Goal: Task Accomplishment & Management: Use online tool/utility

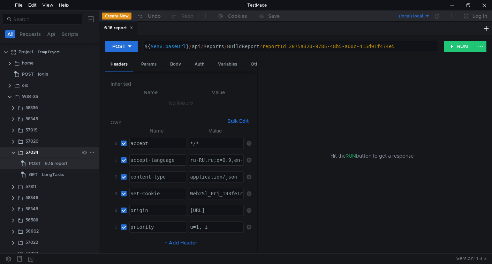
click at [12, 151] on clr-icon at bounding box center [13, 153] width 6 height 6
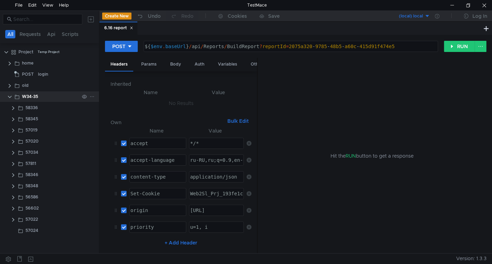
click at [91, 97] on icon at bounding box center [92, 96] width 5 height 5
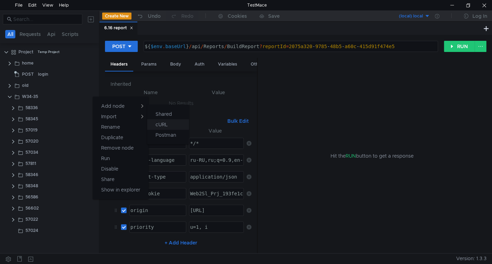
click at [161, 123] on app-tour-anchor "cURL" at bounding box center [161, 124] width 12 height 8
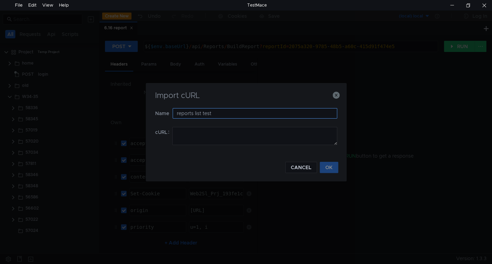
type input "reports list test"
paste textarea "curl 'https://ius-msb.sgp2.local/ius-msb-dev/api/Reports/GetReportsByGroup?grou…"
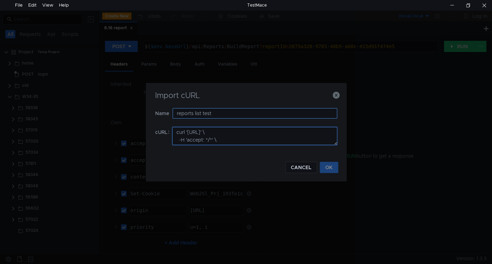
scroll to position [147, 0]
type textarea "curl 'https://ius-msb.sgp2.local/ius-msb-dev/api/Reports/GetReportsByGroup?grou…"
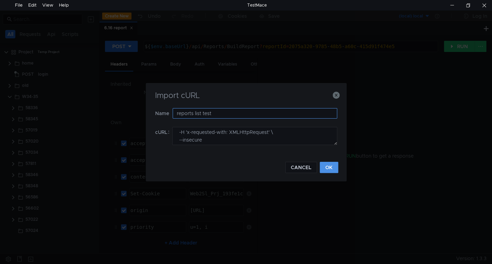
click button "OK" at bounding box center [329, 167] width 18 height 11
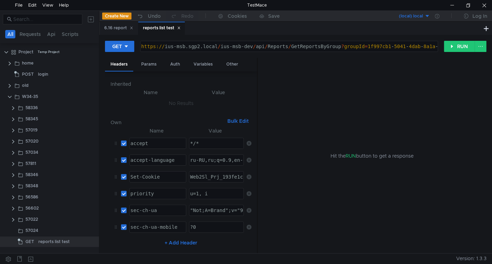
click at [253, 47] on div "https:// ius-msb.sgp2.local / ius-msb-dev / api / Reports / GetReportsByGroup ?…" at bounding box center [390, 52] width 501 height 17
type textarea "${$env.baseUrl}/api/Reports/GetReportsByGroup?groupId=1f997cb1-5041-4dab-8a1a-9…"
click at [143, 65] on div "Params" at bounding box center [149, 64] width 26 height 13
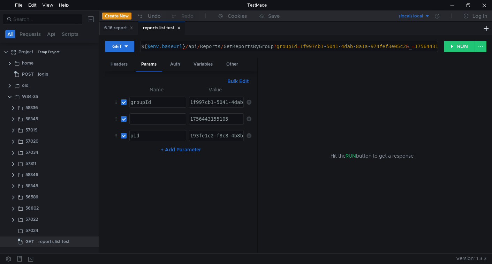
click at [249, 117] on icon at bounding box center [248, 118] width 5 height 5
click at [203, 100] on div "1f997cb1-5041-4dab-8a1a-974fef3e05c2" at bounding box center [243, 107] width 108 height 17
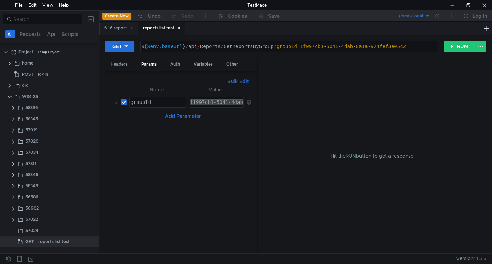
paste textarea "cdda7a1f-9476-4c24-b824-e23345da1a49"
type textarea "cdda7a1f-9476-4c24-b824-e23345da1a49"
type textarea "${$env.baseUrl}/api/Reports/GetReportsByGroup?groupId=cdda7a1f-9476-4c24-b824-e…"
click at [257, 46] on div "${ $env . baseUrl } / api / Reports / GetReportsByGroup ? groupId = cdda7a1f - …" at bounding box center [288, 52] width 297 height 17
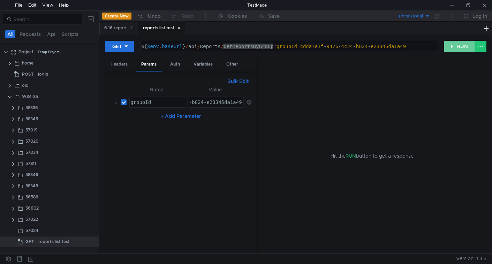
drag, startPoint x: 461, startPoint y: 47, endPoint x: 283, endPoint y: 16, distance: 180.8
click at [461, 47] on button "RUN" at bounding box center [459, 46] width 31 height 11
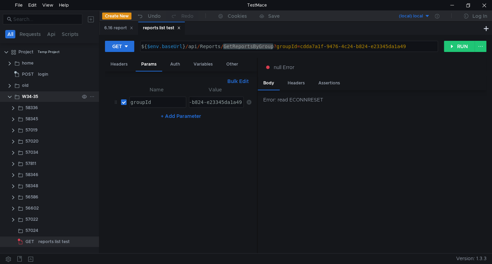
click at [90, 95] on icon at bounding box center [92, 96] width 5 height 5
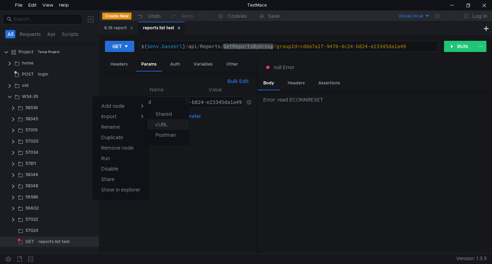
click at [163, 124] on app-tour-anchor "cURL" at bounding box center [161, 124] width 12 height 8
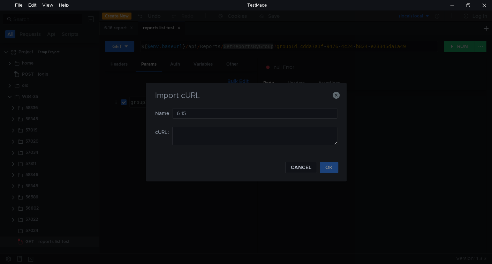
type input "6.15"
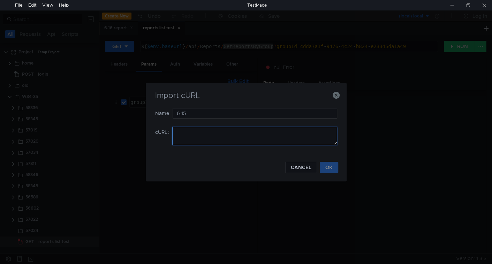
click at [203, 136] on textarea at bounding box center [254, 136] width 165 height 18
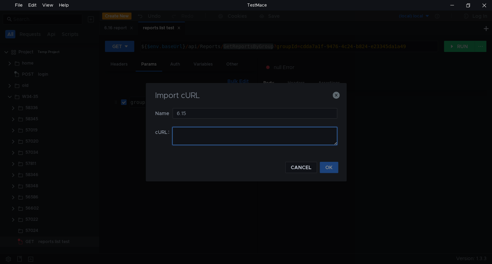
paste textarea "curl 'https://ius-msb.sgp2.local/ius-msb-dev/api/Reports/BuildReport?reportId=3…"
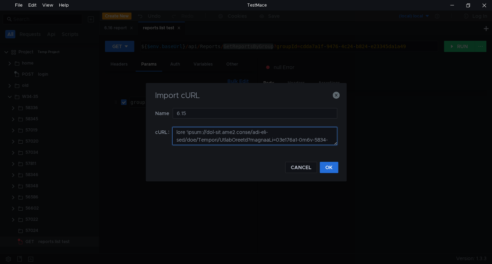
scroll to position [221, 0]
type textarea "curl 'https://ius-msb.sgp2.local/ius-msb-dev/api/Reports/BuildReport?reportId=3…"
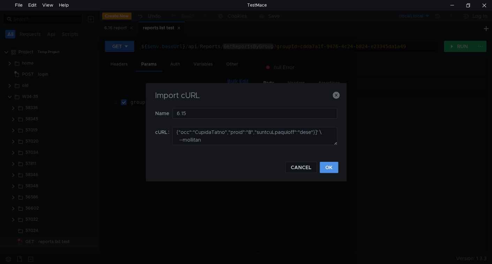
click at [326, 167] on button "OK" at bounding box center [329, 167] width 18 height 11
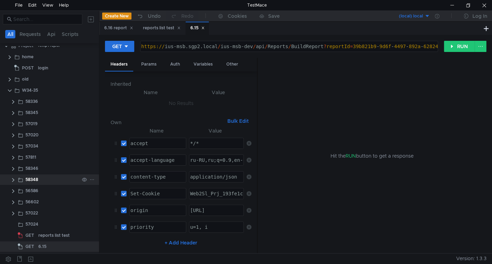
scroll to position [7, 0]
click at [254, 48] on div "https:// ius-msb.sgp2.local / ius-msb-dev / api / Reports / BuildReport ? repor…" at bounding box center [359, 52] width 439 height 17
type textarea "${$env.baseUrl}/api/Reports/BuildReport?reportId=39b821b9-9d6f-4497-892a-628243…"
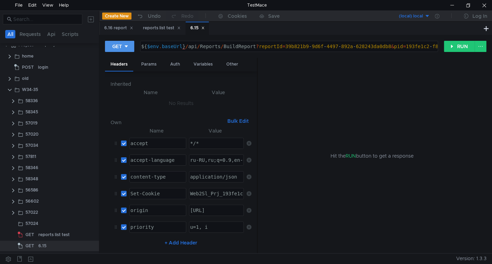
click at [129, 47] on button "GET" at bounding box center [119, 46] width 29 height 11
click at [119, 73] on li "POST" at bounding box center [120, 72] width 30 height 11
drag, startPoint x: 171, startPoint y: 61, endPoint x: 171, endPoint y: 66, distance: 5.2
click at [171, 61] on div "Body" at bounding box center [176, 64] width 22 height 13
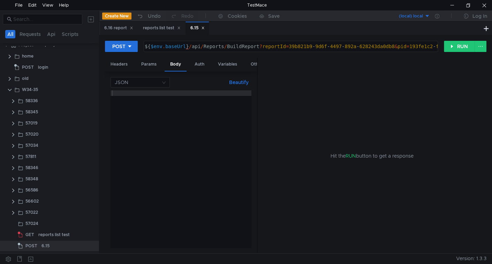
click at [178, 102] on div at bounding box center [180, 174] width 141 height 168
paste textarea "[{"key":"Customer","value":"Газпром добыча Иркутск (ООО)","reportParamType":"li…"
type textarea "[{"key":"Customer","value":"Газпром добыча Иркутск (ООО)","reportParamType":"li…"
click at [236, 79] on button "Beautify" at bounding box center [238, 82] width 25 height 8
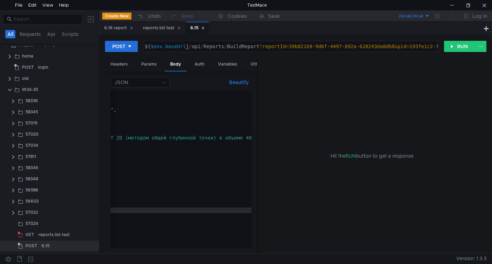
scroll to position [0, 0]
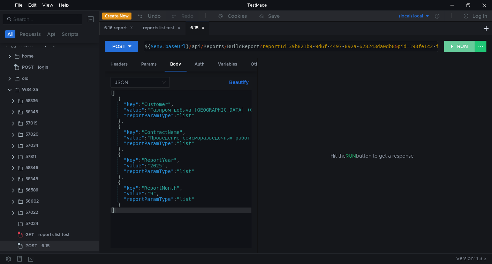
click at [454, 43] on button "RUN" at bounding box center [459, 46] width 31 height 11
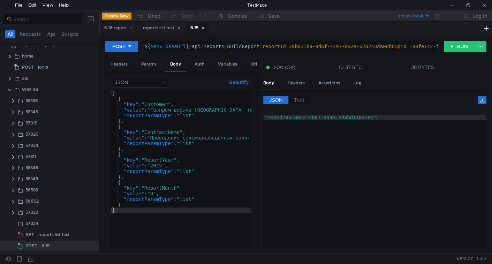
scroll to position [0, 3]
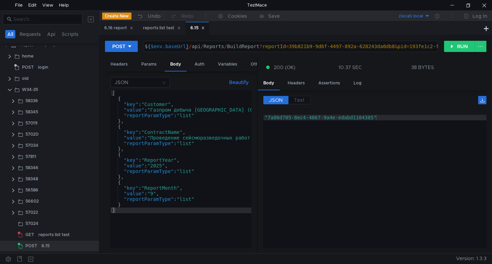
click at [205, 29] on icon at bounding box center [202, 27] width 3 height 3
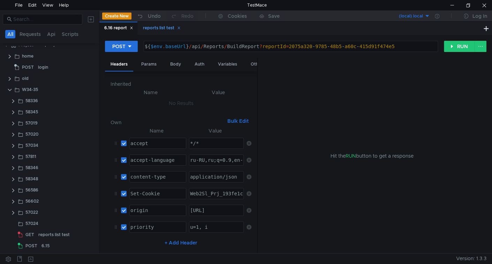
click at [180, 28] on icon at bounding box center [179, 28] width 2 height 2
drag, startPoint x: 131, startPoint y: 28, endPoint x: 130, endPoint y: 32, distance: 4.9
click at [131, 28] on icon at bounding box center [131, 27] width 3 height 3
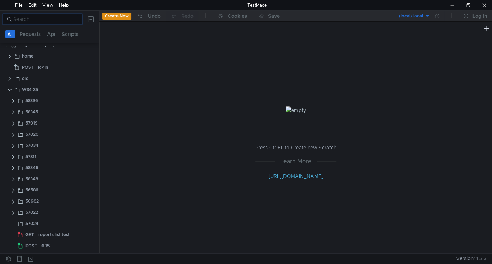
click at [43, 19] on input at bounding box center [45, 19] width 65 height 8
paste input "59204"
type input "59204"
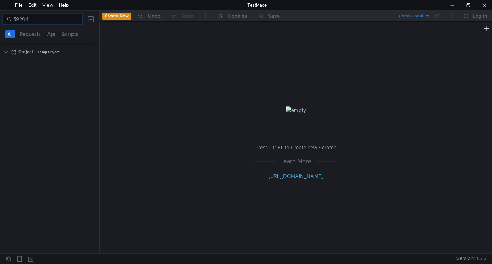
scroll to position [0, 0]
click at [45, 19] on input "59204" at bounding box center [45, 19] width 65 height 8
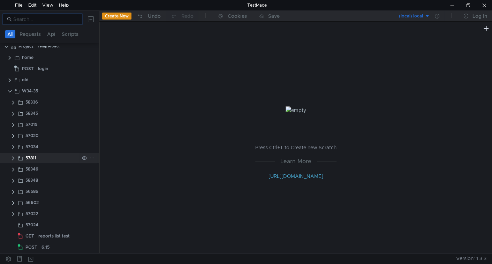
scroll to position [7, 0]
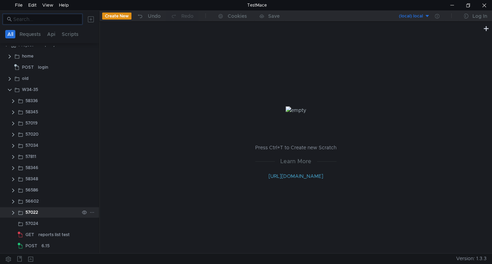
click at [15, 212] on clr-icon at bounding box center [13, 213] width 6 height 6
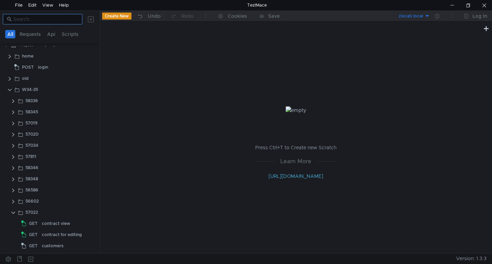
click at [53, 19] on input at bounding box center [45, 19] width 65 height 8
paste input "59204"
type input "59204"
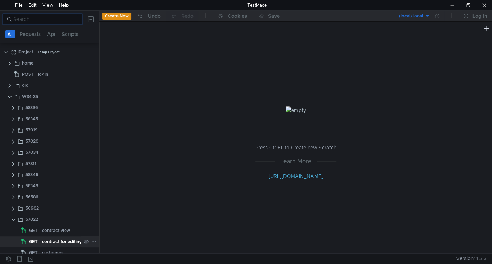
scroll to position [86, 0]
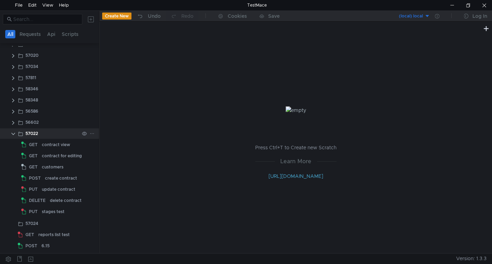
click at [13, 135] on clr-icon at bounding box center [13, 134] width 6 height 6
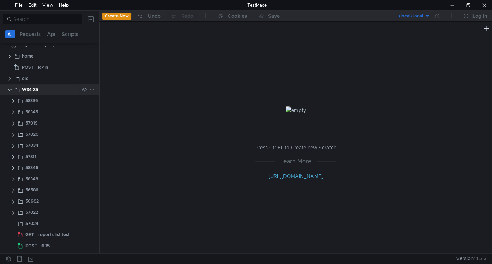
click at [90, 89] on icon at bounding box center [92, 89] width 5 height 5
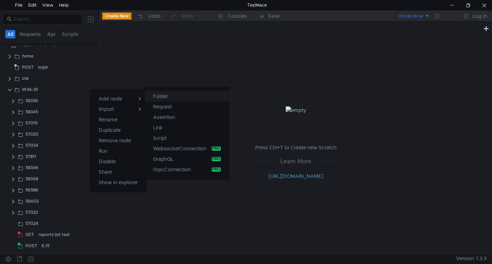
click at [152, 97] on button "Folder" at bounding box center [187, 96] width 84 height 10
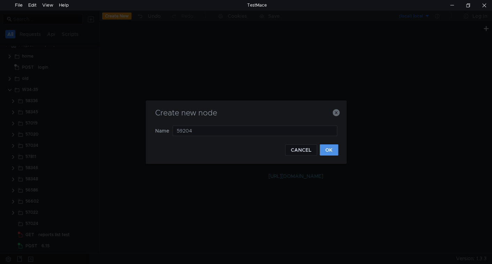
type input "59204"
click at [324, 152] on button "OK" at bounding box center [329, 149] width 18 height 11
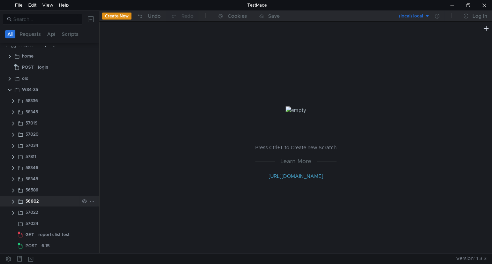
scroll to position [18, 0]
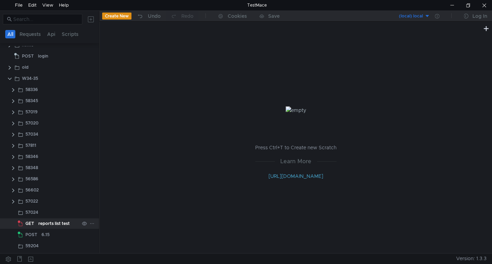
click at [47, 223] on div "reports list test" at bounding box center [53, 223] width 31 height 10
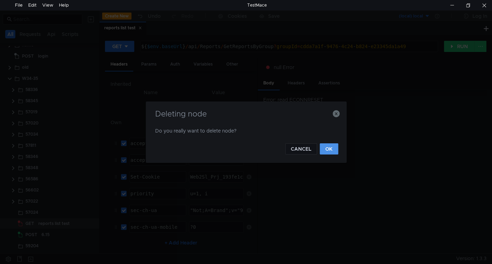
click at [323, 147] on button "OK" at bounding box center [329, 148] width 18 height 11
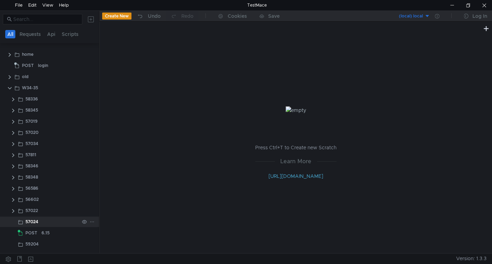
scroll to position [7, 0]
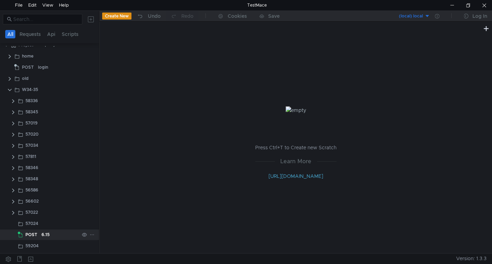
click at [48, 233] on div "6.15" at bounding box center [45, 234] width 8 height 10
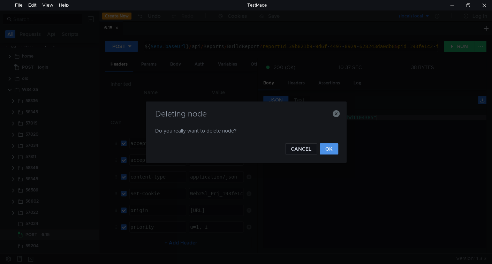
click at [327, 148] on button "OK" at bounding box center [329, 148] width 18 height 11
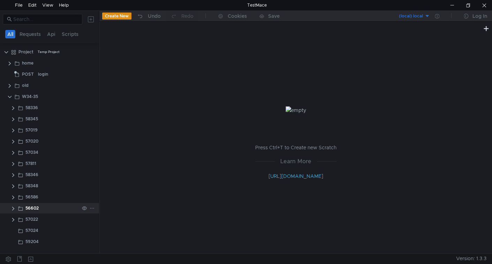
scroll to position [0, 0]
click at [47, 240] on div "59204" at bounding box center [52, 241] width 54 height 10
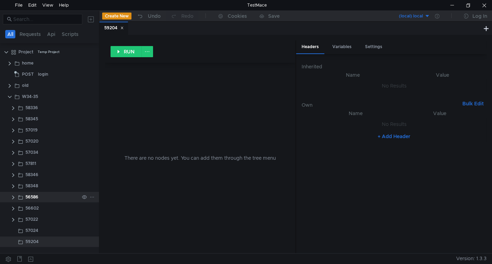
click at [13, 197] on clr-icon at bounding box center [13, 197] width 6 height 6
click at [14, 184] on clr-icon at bounding box center [13, 186] width 6 height 6
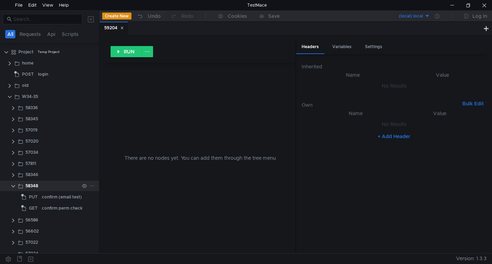
click at [14, 184] on clr-icon at bounding box center [13, 186] width 6 height 6
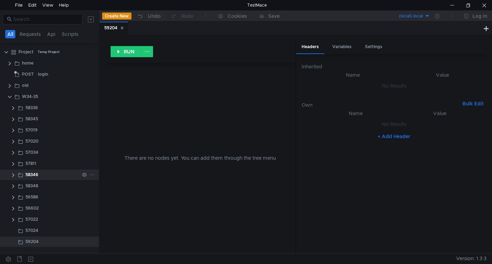
click at [14, 177] on clr-icon at bounding box center [13, 175] width 6 height 6
click at [13, 177] on clr-icon at bounding box center [13, 175] width 6 height 6
click at [14, 163] on clr-icon at bounding box center [13, 164] width 6 height 6
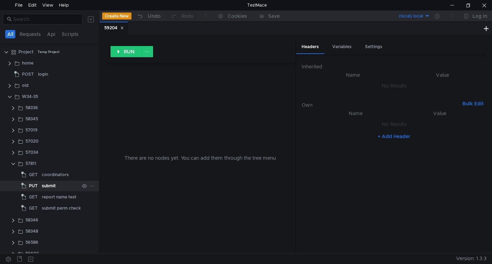
click at [44, 184] on div "submit" at bounding box center [49, 186] width 14 height 10
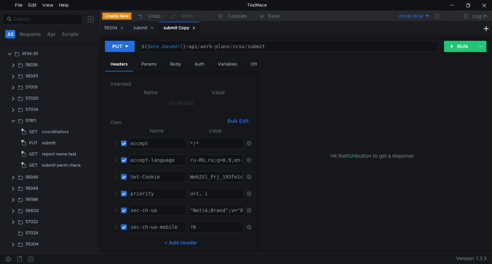
scroll to position [41, 0]
click at [12, 125] on app-app-tree-node-expander at bounding box center [13, 122] width 6 height 10
click at [12, 124] on clr-icon at bounding box center [13, 123] width 6 height 6
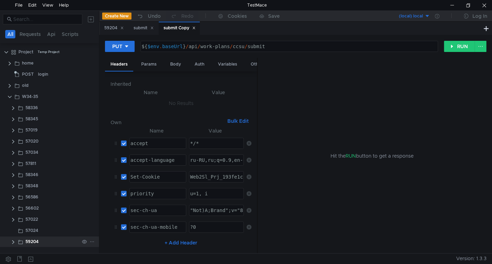
click at [13, 241] on clr-icon at bounding box center [13, 242] width 6 height 6
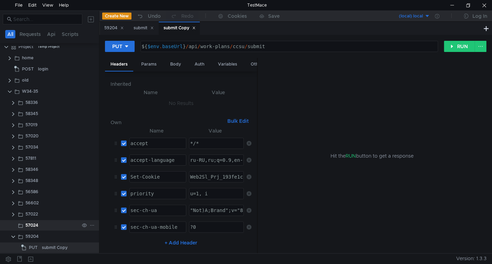
scroll to position [8, 0]
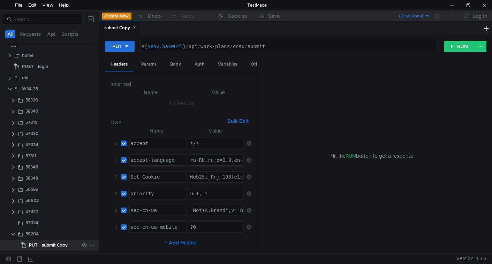
click at [58, 246] on div "submit Copy" at bounding box center [55, 245] width 26 height 10
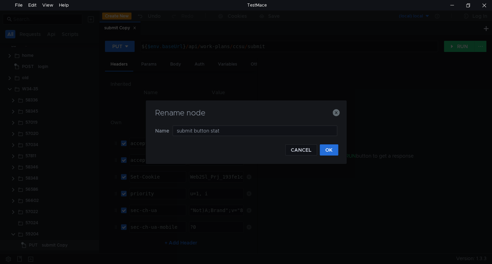
type input "submit button state"
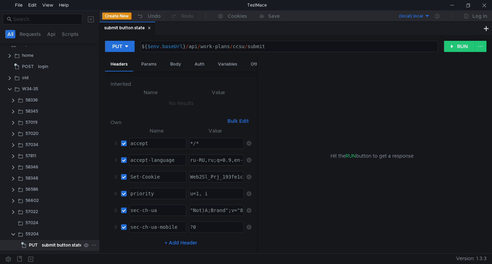
click at [55, 245] on div "submit button state" at bounding box center [62, 245] width 40 height 10
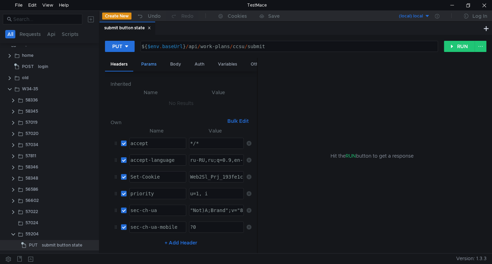
click at [151, 65] on div "Params" at bounding box center [149, 64] width 26 height 13
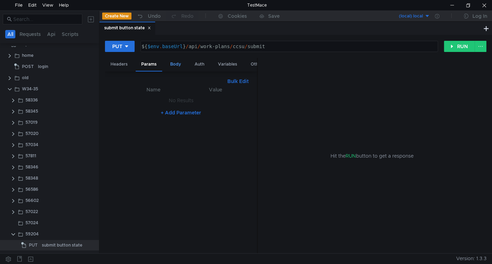
click at [183, 62] on div "Body" at bounding box center [176, 64] width 22 height 13
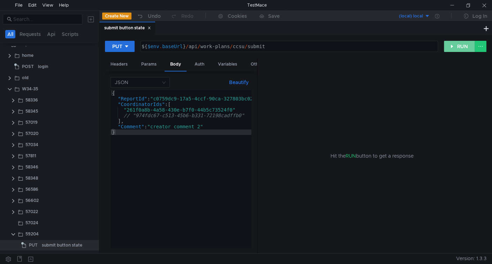
drag, startPoint x: 455, startPoint y: 45, endPoint x: 323, endPoint y: 105, distance: 145.1
click at [455, 45] on button "RUN" at bounding box center [459, 46] width 31 height 11
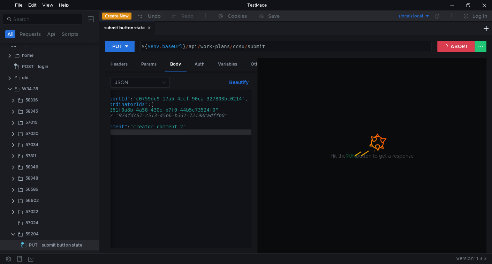
scroll to position [0, 0]
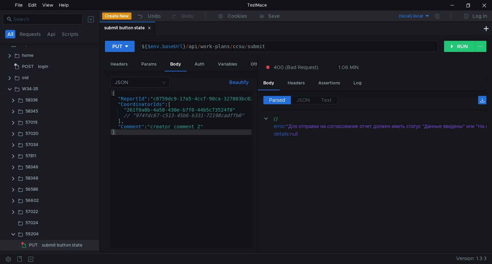
drag, startPoint x: 357, startPoint y: 244, endPoint x: 371, endPoint y: 247, distance: 14.7
click at [371, 247] on div "Parsed JSON Text {} error : "Для отправки на согласование отчет должен иметь ст…" at bounding box center [372, 171] width 229 height 163
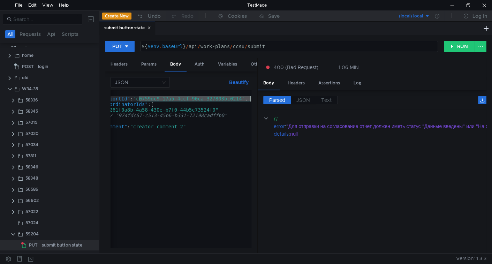
scroll to position [0, 17]
drag, startPoint x: 156, startPoint y: 100, endPoint x: 244, endPoint y: 98, distance: 87.5
click at [244, 98] on div "{ "ReportId" : "c0759dc9-17a5-4ccf-90ca-327803bc0214" , "CoordinatorIds" : [ "2…" at bounding box center [172, 173] width 158 height 166
click at [139, 99] on div "{ "ReportId" : "c0759dc9-17a5-4ccf-90ca-327803bc0214" , "CoordinatorIds" : [ "2…" at bounding box center [172, 173] width 158 height 166
type textarea ""ReportId": "c0759dc9-17a5-4ccf-90ca-327803bc0214","
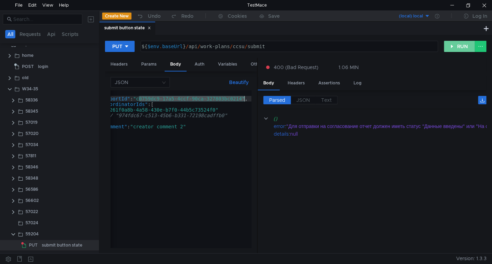
click at [452, 45] on button "RUN" at bounding box center [459, 46] width 31 height 11
click at [462, 46] on button "RUN" at bounding box center [459, 46] width 31 height 11
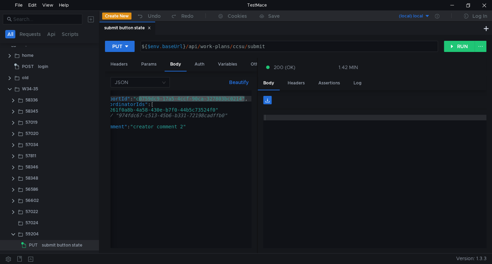
scroll to position [0, 0]
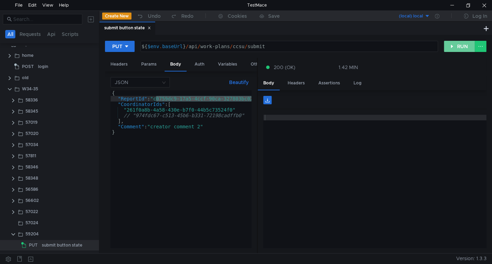
drag, startPoint x: 456, startPoint y: 49, endPoint x: 454, endPoint y: 54, distance: 5.5
click at [457, 49] on button "RUN" at bounding box center [459, 46] width 31 height 11
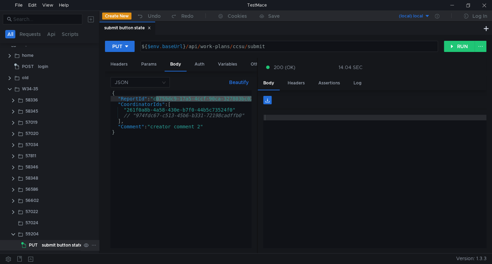
click at [65, 244] on div "submit button state" at bounding box center [62, 245] width 40 height 10
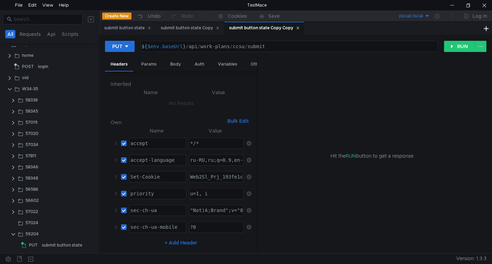
scroll to position [30, 0]
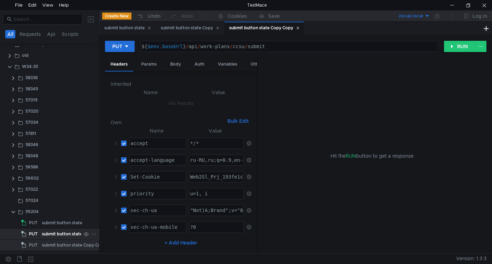
click at [60, 234] on div "submit button state Copy" at bounding box center [68, 234] width 52 height 10
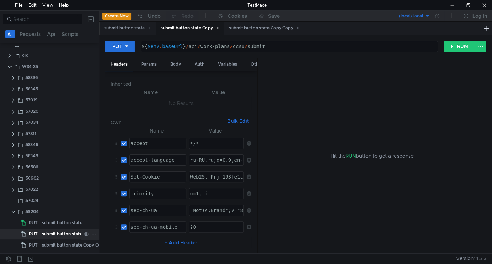
click at [54, 235] on div "submit button state Copy" at bounding box center [68, 234] width 52 height 10
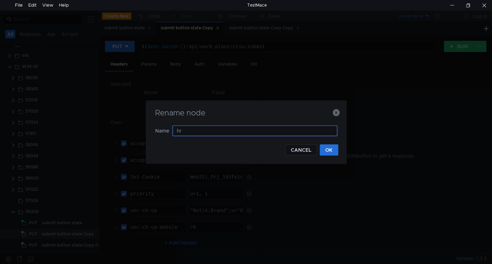
type input "h"
type input "check edit permission"
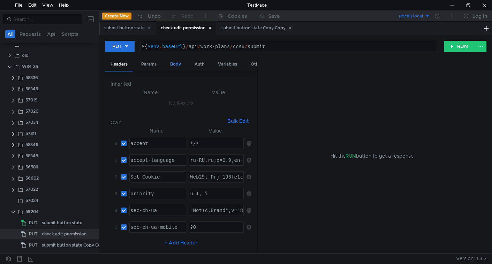
click at [174, 66] on div "Body" at bounding box center [176, 64] width 22 height 13
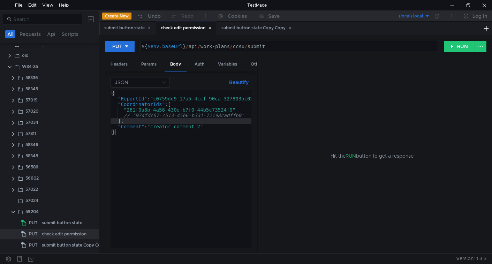
click at [169, 119] on div "{ "ReportId" : "c0759dc9-17a5-4ccf-90ca-327803bc0214" , "CoordinatorIds" : [ "2…" at bounding box center [189, 174] width 158 height 168
type textarea ""Comment": "creator comment 2" }"
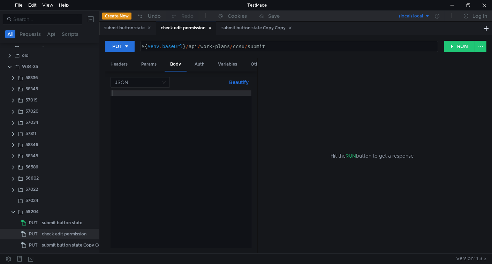
click at [128, 53] on div "PUT ${ $env . baseUrl } / api / work-plans / ccsu / submit הההההההההההההההההההה…" at bounding box center [295, 48] width 381 height 17
click at [128, 47] on icon at bounding box center [126, 46] width 5 height 5
click at [118, 62] on li "GET" at bounding box center [120, 60] width 30 height 11
click at [154, 67] on div "Params" at bounding box center [149, 64] width 26 height 13
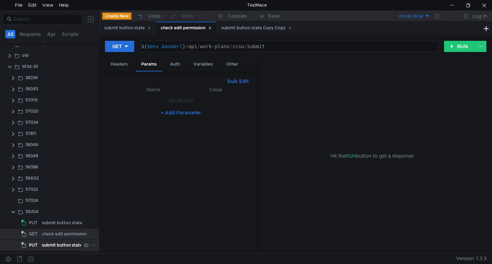
click at [54, 244] on div "submit button state Copy Copy" at bounding box center [74, 245] width 64 height 10
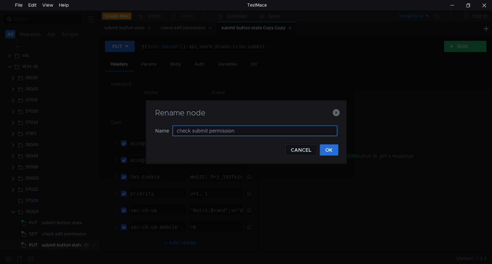
type input "check submit permission"
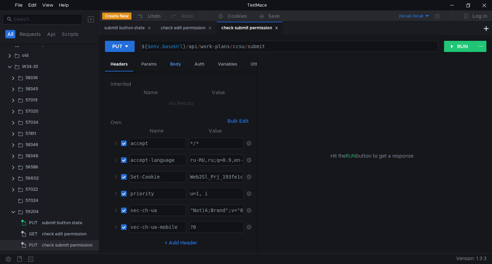
drag, startPoint x: 176, startPoint y: 58, endPoint x: 177, endPoint y: 69, distance: 10.5
click at [176, 59] on div "Body" at bounding box center [176, 64] width 22 height 13
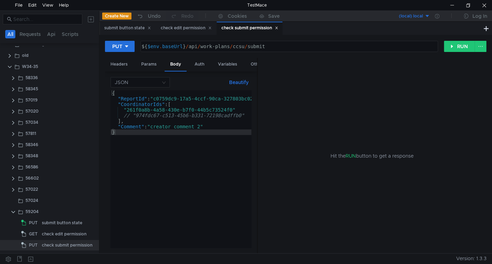
click at [180, 94] on div "{ "ReportId" : "c0759dc9-17a5-4ccf-90ca-327803bc0214" , "CoordinatorIds" : [ "2…" at bounding box center [189, 174] width 158 height 168
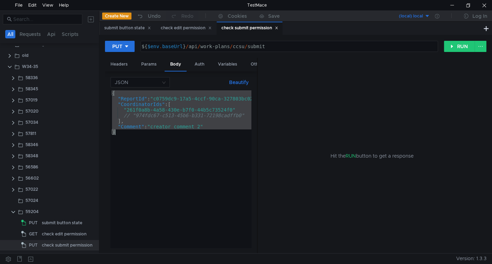
paste textarea "permissions-check/editing"
type textarea "permissions-check/editing"
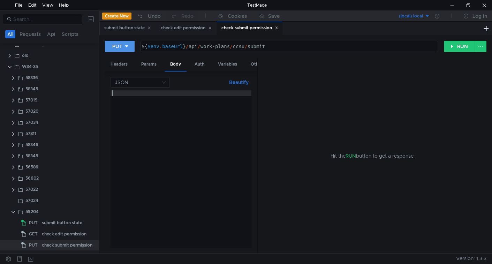
click at [132, 49] on button "PUT" at bounding box center [120, 46] width 30 height 11
click at [116, 62] on li "GET" at bounding box center [120, 60] width 30 height 11
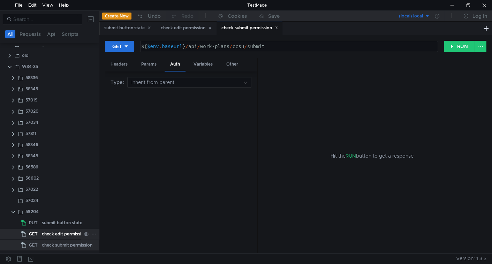
click at [61, 234] on div "check edit permission" at bounding box center [64, 234] width 45 height 10
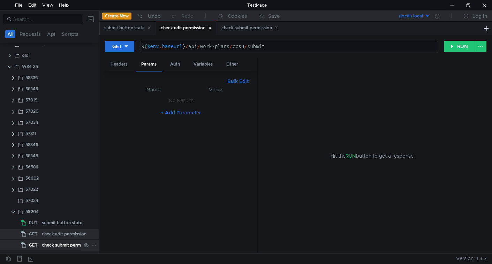
click at [55, 242] on div "check submit permission" at bounding box center [67, 245] width 51 height 10
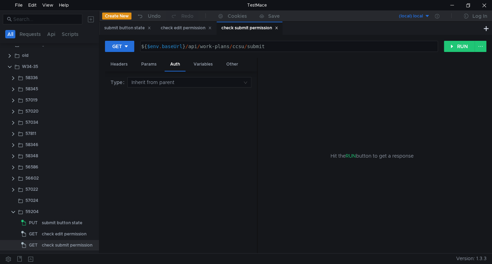
drag, startPoint x: 145, startPoint y: 61, endPoint x: 150, endPoint y: 73, distance: 12.6
click at [145, 62] on div "Params" at bounding box center [149, 64] width 26 height 13
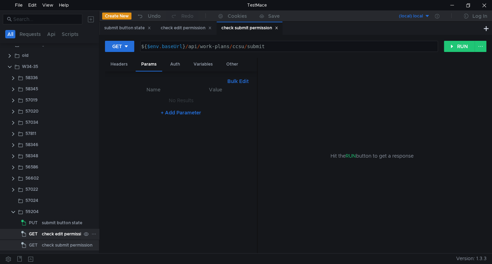
click at [45, 231] on div "check edit permission" at bounding box center [64, 234] width 45 height 10
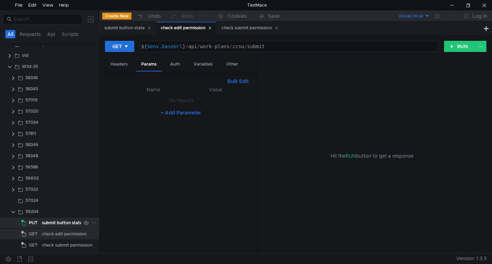
click at [44, 222] on div "submit button state" at bounding box center [62, 222] width 40 height 10
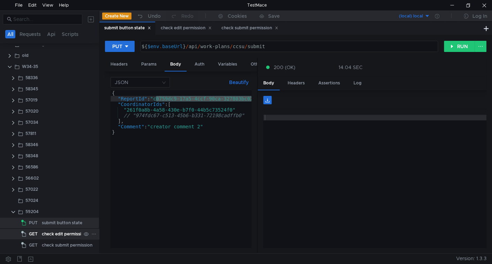
click at [48, 232] on div "check edit permission" at bounding box center [64, 234] width 45 height 10
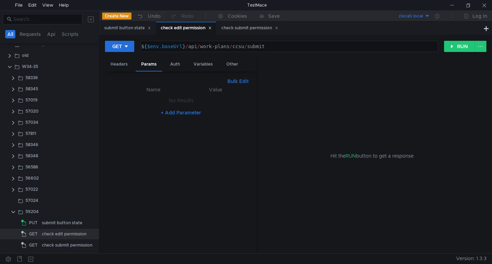
click at [260, 49] on div "${ $env . baseUrl } / api / work-plans / ccsu / submit" at bounding box center [288, 52] width 297 height 17
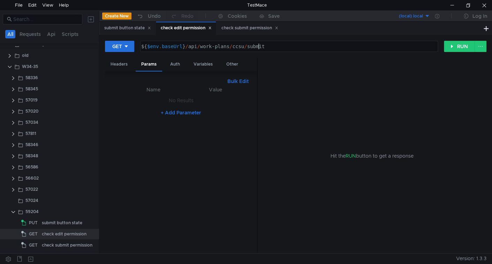
click at [260, 49] on div "${ $env . baseUrl } / api / work-plans / ccsu / submit" at bounding box center [288, 52] width 297 height 17
paste textarea "permissions-check/editing"
type textarea "${$env.baseUrl}/api/work-plans/ccsu/permissions-check/editing"
click at [73, 244] on div "check submit permission" at bounding box center [67, 245] width 51 height 10
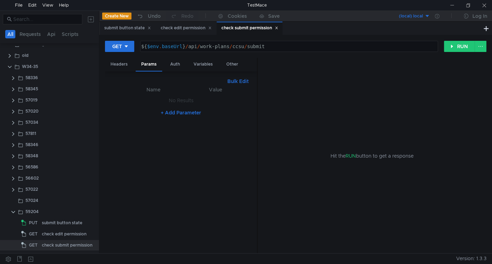
click at [253, 48] on div "${ $env . baseUrl } / api / work-plans / ccsu / submit" at bounding box center [288, 52] width 297 height 17
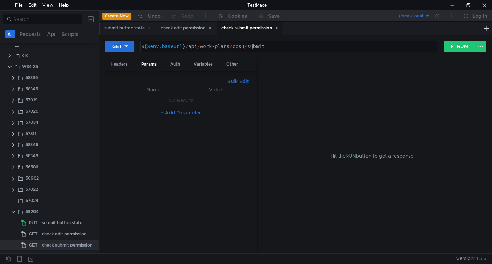
click at [254, 48] on div "${ $env . baseUrl } / api / work-plans / ccsu / submit" at bounding box center [288, 52] width 297 height 17
paste textarea "permissions-check/submitting"
type textarea "${$env.baseUrl}/api/work-plans/ccsu/permissions-check/submitting"
click at [37, 235] on span "GET" at bounding box center [33, 234] width 9 height 10
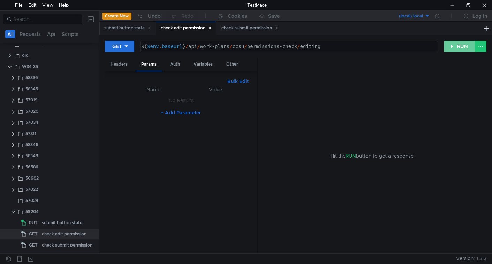
click at [450, 45] on button "RUN" at bounding box center [459, 46] width 31 height 11
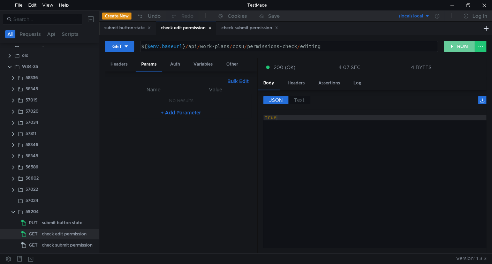
click at [456, 45] on button "RUN" at bounding box center [459, 46] width 31 height 11
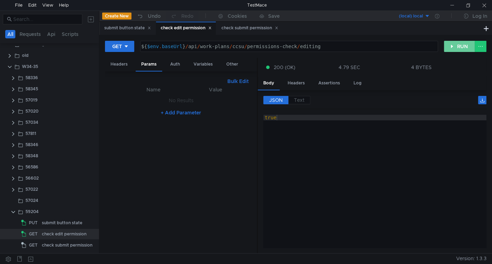
click at [460, 48] on button "RUN" at bounding box center [459, 46] width 31 height 11
click at [456, 47] on button "RUN" at bounding box center [459, 46] width 31 height 11
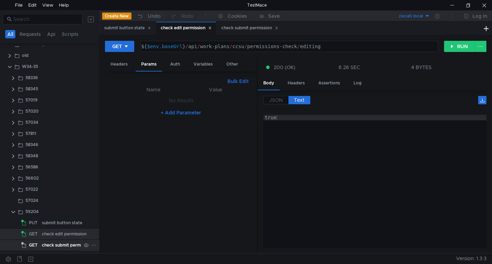
click at [63, 245] on div "check submit permission" at bounding box center [67, 245] width 51 height 10
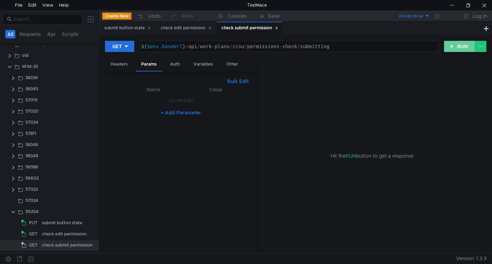
click at [457, 49] on button "RUN" at bounding box center [459, 46] width 31 height 11
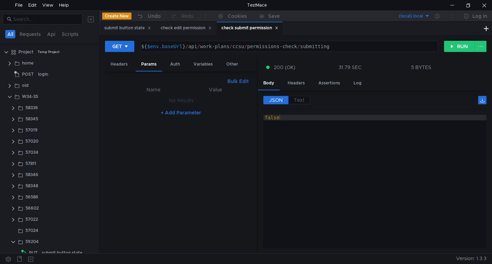
scroll to position [30, 0]
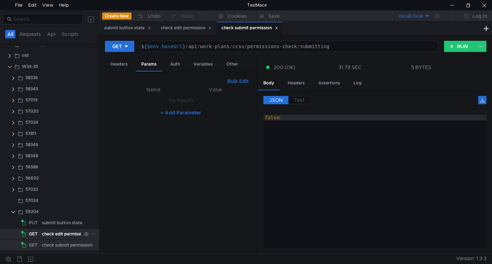
click at [62, 238] on div "check edit permission" at bounding box center [64, 234] width 45 height 10
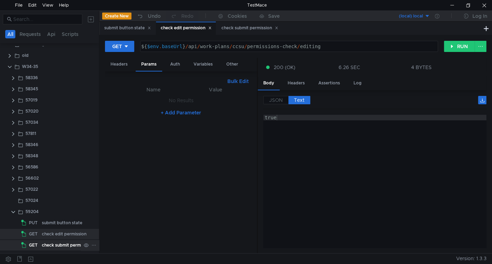
click at [62, 242] on div "check submit permission" at bounding box center [67, 245] width 51 height 10
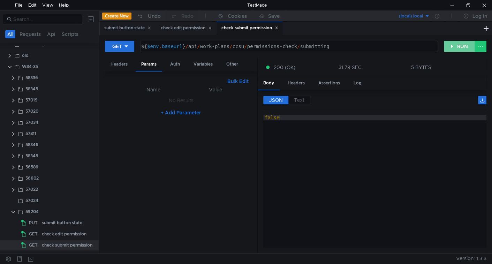
click at [455, 44] on button "RUN" at bounding box center [459, 46] width 31 height 11
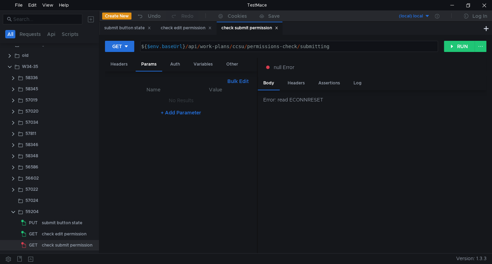
click at [236, 81] on button "Bulk Edit" at bounding box center [237, 81] width 27 height 8
click at [178, 99] on div at bounding box center [180, 171] width 141 height 173
paste textarea "c0759dc9-17a5-4ccf-90ca-327803bc0214"
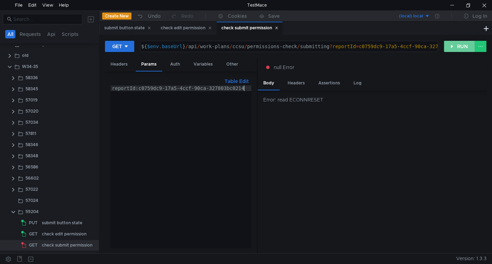
type textarea "reportId:c0759dc9-17a5-4ccf-90ca-327803bc0214"
click at [458, 48] on button "RUN" at bounding box center [459, 46] width 31 height 11
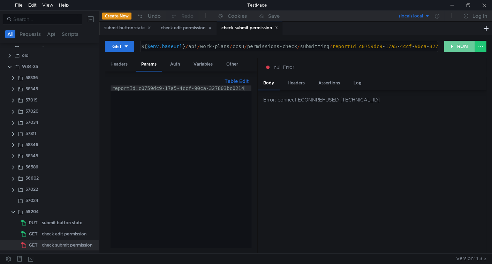
click at [463, 46] on button "RUN" at bounding box center [459, 46] width 31 height 11
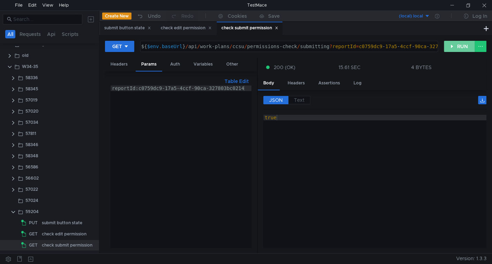
click at [456, 45] on button "RUN" at bounding box center [459, 46] width 31 height 11
click at [457, 43] on button "RUN" at bounding box center [459, 46] width 31 height 11
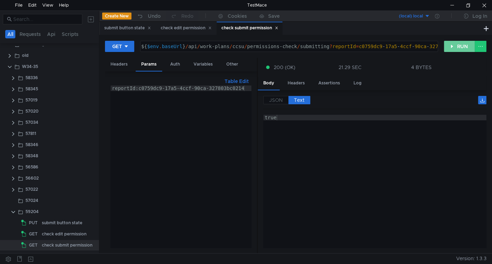
click at [455, 47] on button "RUN" at bounding box center [459, 46] width 31 height 11
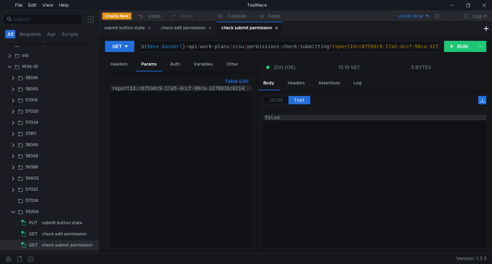
scroll to position [0, 1]
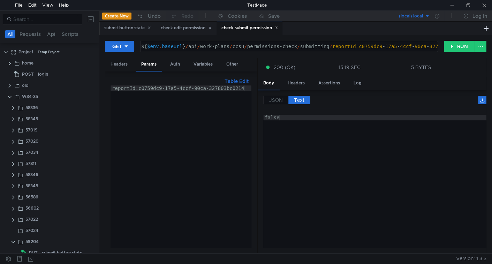
scroll to position [0, 1]
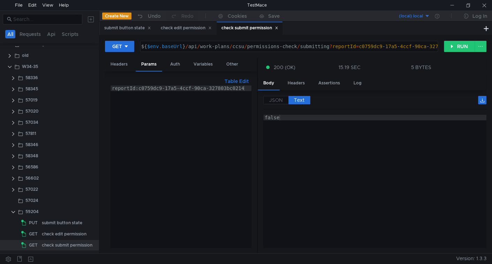
scroll to position [0, 1]
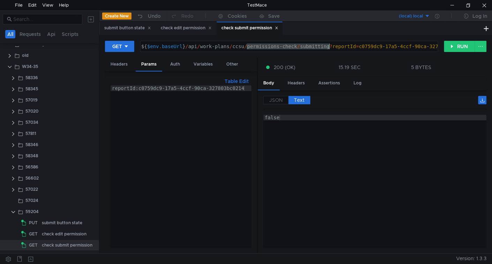
drag, startPoint x: 246, startPoint y: 45, endPoint x: 328, endPoint y: 45, distance: 81.9
click at [328, 45] on div "${ $env . baseUrl } / api / work-plans / ccsu / permissions-check / submitting …" at bounding box center [302, 52] width 325 height 17
paste textarea "statuses/check-valid"
type textarea "${$env.baseUrl}/api/work-plans/ccsu/statuses/check-valid?reportId=c0759dc9-17a5…"
click at [460, 45] on button "RUN" at bounding box center [459, 46] width 31 height 11
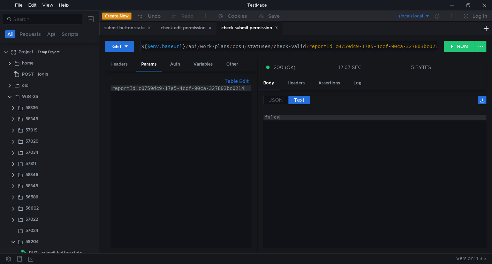
scroll to position [0, 1]
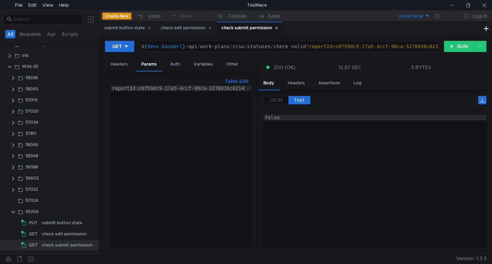
scroll to position [0, 1]
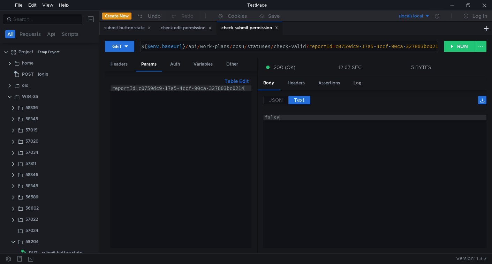
scroll to position [0, 1]
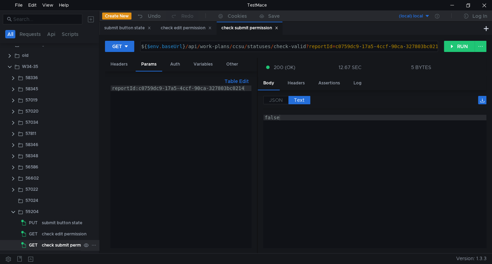
click at [55, 246] on div "check submit permission" at bounding box center [67, 245] width 51 height 10
click at [454, 51] on button "RUN" at bounding box center [459, 46] width 31 height 11
click at [46, 231] on div "check edit permission" at bounding box center [64, 234] width 45 height 10
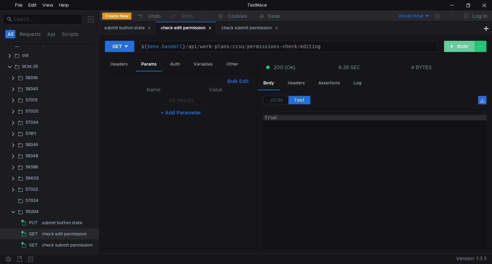
click at [453, 45] on button "RUN" at bounding box center [459, 46] width 31 height 11
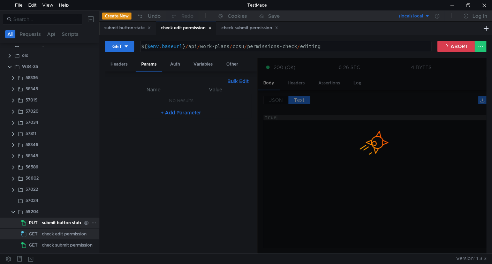
click at [56, 224] on div "submit button state" at bounding box center [62, 222] width 40 height 10
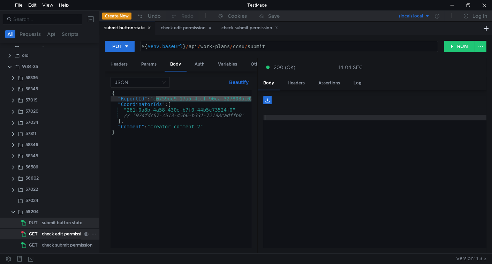
click at [57, 235] on div "check edit permission" at bounding box center [64, 234] width 45 height 10
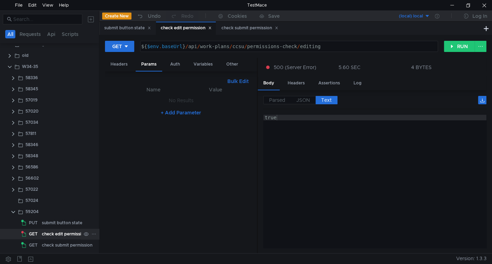
click at [54, 234] on div "check edit permission" at bounding box center [64, 234] width 45 height 10
click at [454, 45] on button "RUN" at bounding box center [459, 46] width 31 height 11
click at [66, 222] on div "submit button state" at bounding box center [62, 222] width 40 height 10
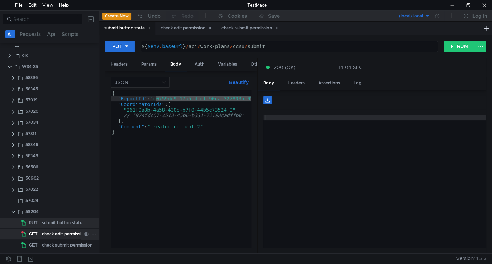
click at [60, 234] on div "check edit permission" at bounding box center [64, 234] width 45 height 10
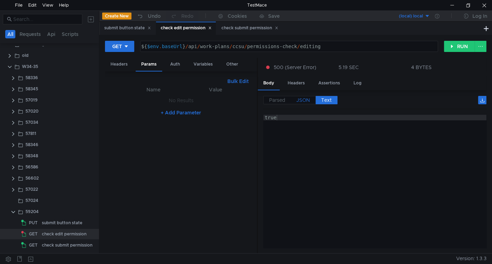
click at [302, 102] on span "JSON" at bounding box center [303, 100] width 14 height 6
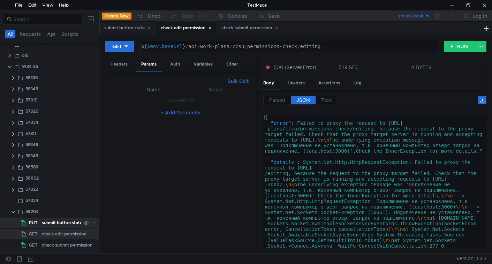
click at [31, 219] on span "PUT" at bounding box center [33, 222] width 9 height 10
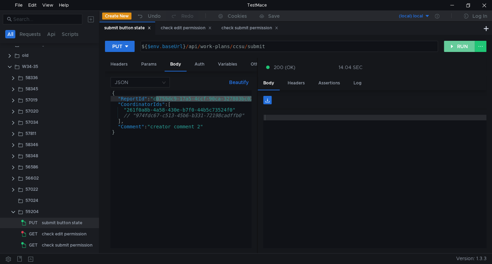
drag, startPoint x: 460, startPoint y: 47, endPoint x: 422, endPoint y: 86, distance: 54.5
click at [459, 49] on button "RUN" at bounding box center [459, 46] width 31 height 11
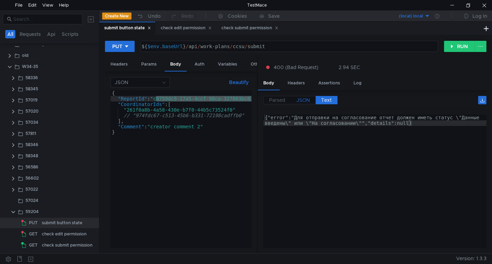
click at [300, 99] on span "JSON" at bounding box center [303, 100] width 14 height 6
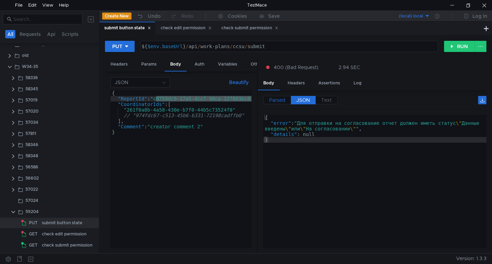
click at [274, 101] on span "Parsed" at bounding box center [277, 100] width 16 height 6
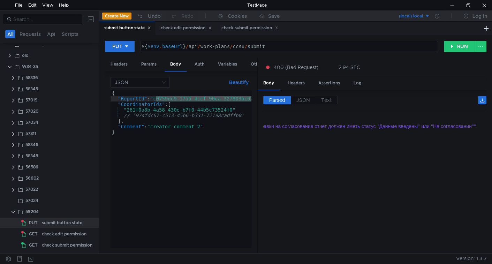
scroll to position [0, 0]
click at [307, 96] on label "JSON" at bounding box center [303, 100] width 25 height 8
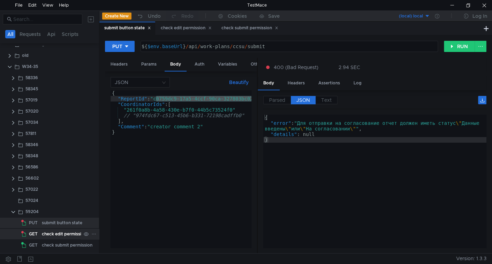
click at [59, 235] on div "check edit permission" at bounding box center [64, 234] width 45 height 10
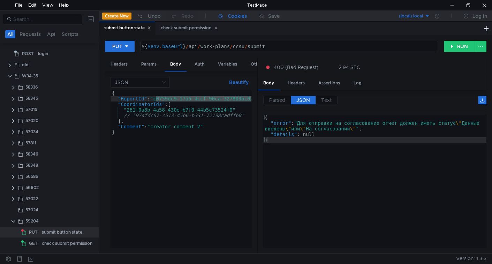
scroll to position [19, 0]
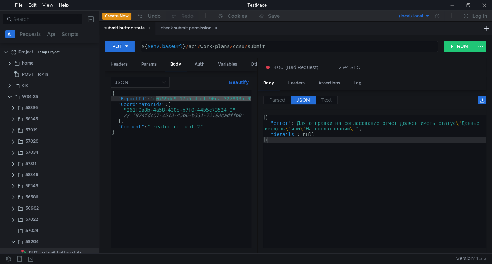
scroll to position [19, 0]
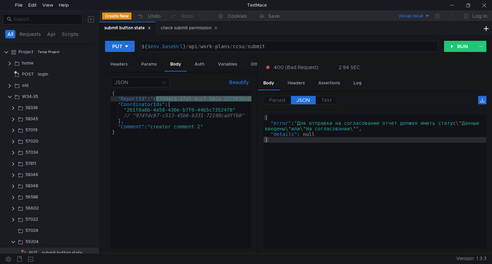
scroll to position [19, 0]
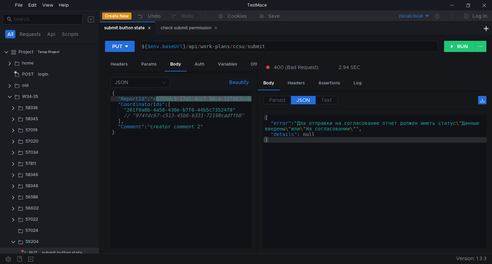
scroll to position [19, 0]
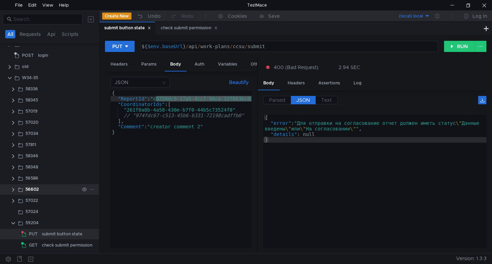
drag, startPoint x: 12, startPoint y: 224, endPoint x: 16, endPoint y: 205, distance: 20.1
click at [13, 224] on clr-icon at bounding box center [13, 223] width 6 height 6
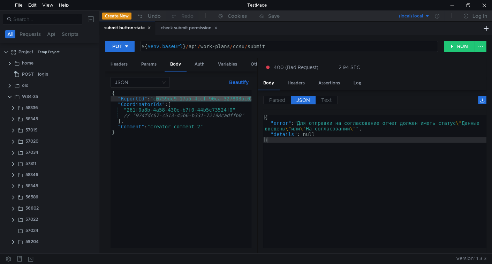
click at [150, 30] on icon at bounding box center [148, 27] width 3 height 3
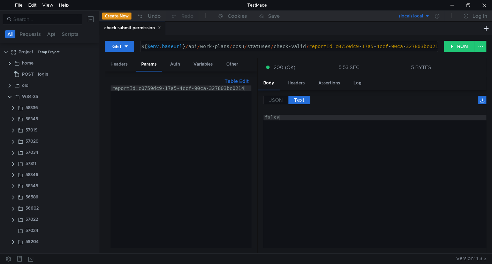
click at [159, 29] on icon at bounding box center [159, 27] width 3 height 3
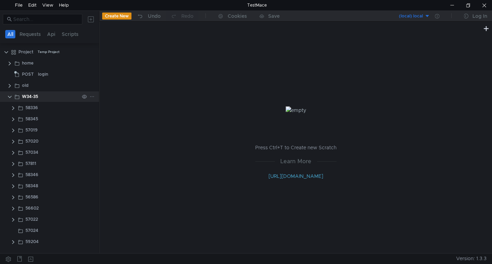
click at [91, 97] on icon at bounding box center [92, 96] width 5 height 5
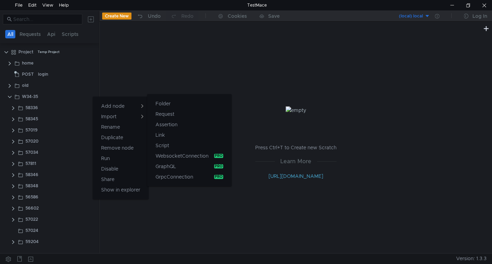
drag, startPoint x: 159, startPoint y: 105, endPoint x: 132, endPoint y: 190, distance: 89.2
click at [160, 105] on app-tour-anchor "Folder" at bounding box center [162, 103] width 15 height 8
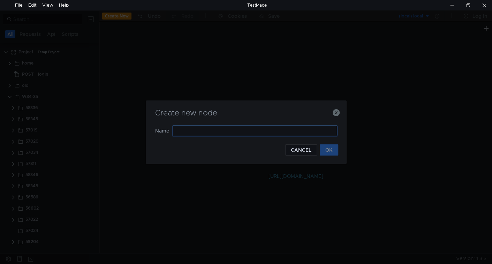
paste input "59238"
type input "59238"
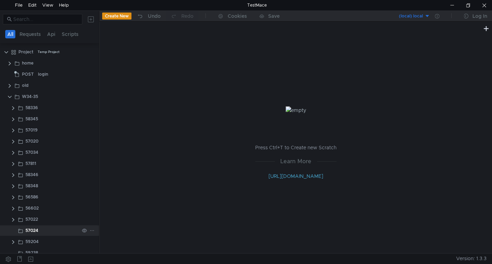
scroll to position [7, 0]
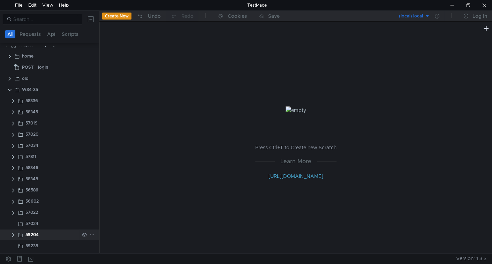
click at [11, 235] on clr-icon at bounding box center [13, 235] width 6 height 6
click at [65, 224] on div "submit button state" at bounding box center [62, 222] width 40 height 10
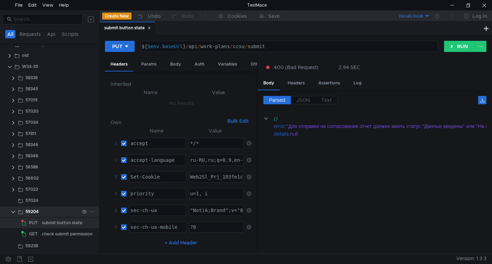
click at [14, 211] on clr-icon at bounding box center [13, 212] width 6 height 6
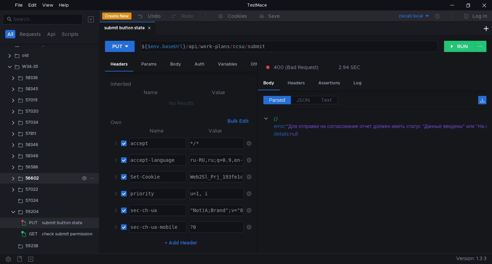
scroll to position [7, 0]
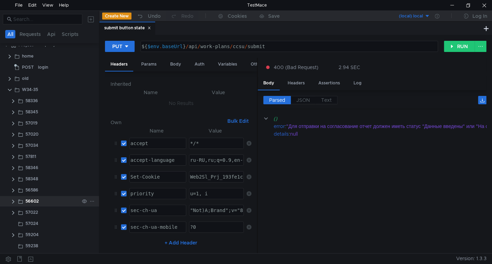
click at [14, 202] on clr-icon at bounding box center [13, 202] width 6 height 6
click at [14, 191] on clr-icon at bounding box center [13, 191] width 6 height 6
click at [13, 177] on clr-icon at bounding box center [13, 179] width 6 height 6
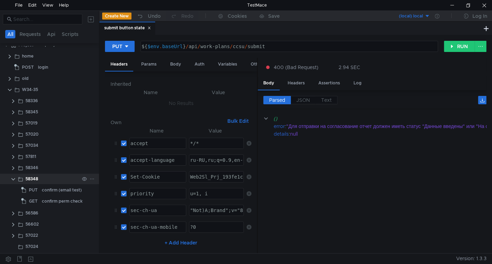
click at [13, 177] on clr-icon at bounding box center [13, 179] width 6 height 6
click at [53, 201] on div "confirm perm check" at bounding box center [62, 201] width 41 height 10
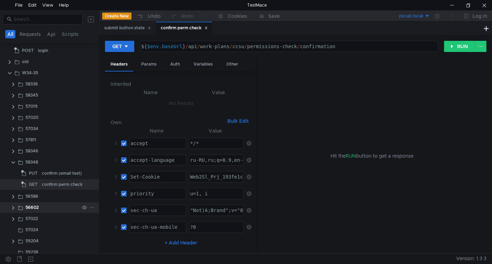
scroll to position [30, 0]
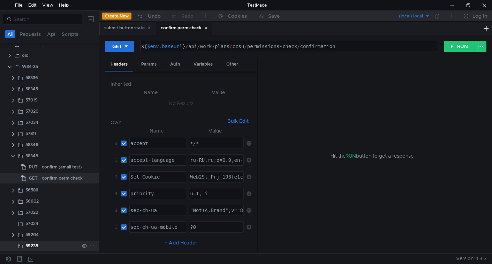
click at [32, 243] on div "59238" at bounding box center [31, 245] width 13 height 10
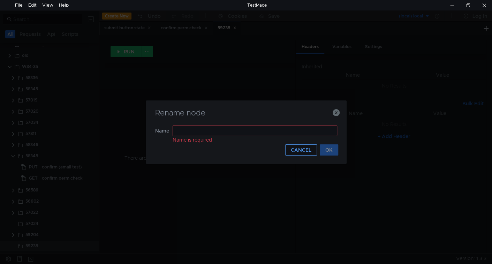
click at [305, 150] on button "CANCEL" at bounding box center [301, 149] width 32 height 11
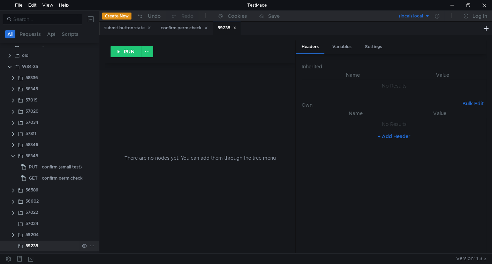
click at [51, 247] on div "59238" at bounding box center [52, 245] width 54 height 10
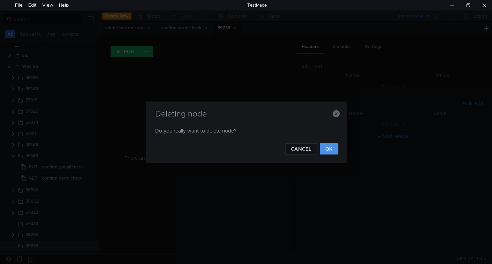
click at [330, 146] on button "OK" at bounding box center [329, 148] width 18 height 11
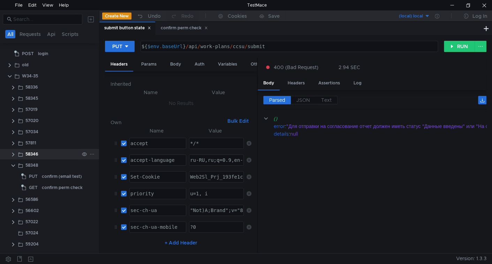
scroll to position [19, 0]
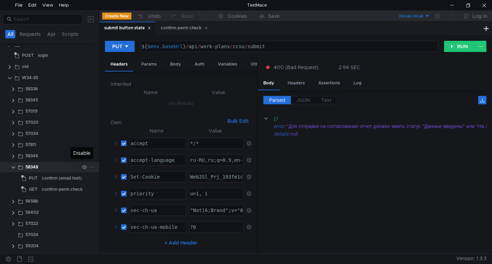
click at [90, 166] on icon at bounding box center [92, 167] width 5 height 5
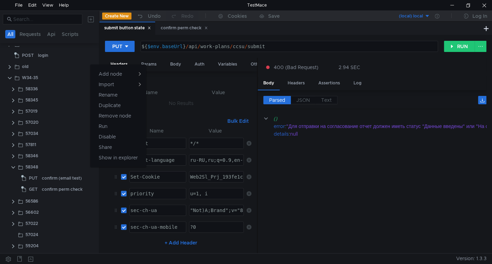
click at [47, 166] on div at bounding box center [246, 132] width 492 height 264
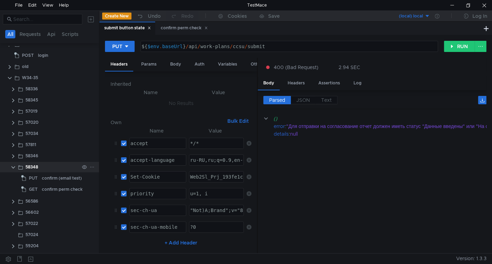
click at [52, 164] on div "58348" at bounding box center [52, 167] width 54 height 10
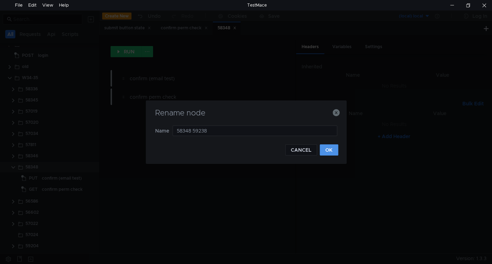
type input "58348 59238"
click at [333, 148] on button "OK" at bounding box center [329, 149] width 18 height 11
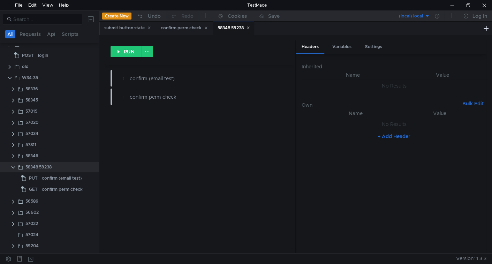
click at [250, 28] on icon at bounding box center [247, 27] width 3 height 3
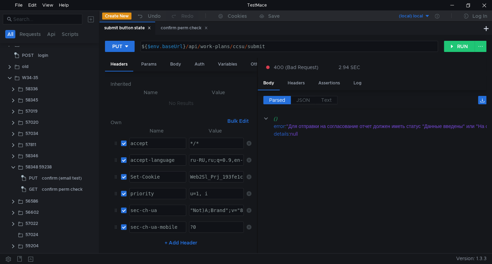
click at [150, 28] on icon at bounding box center [148, 27] width 3 height 3
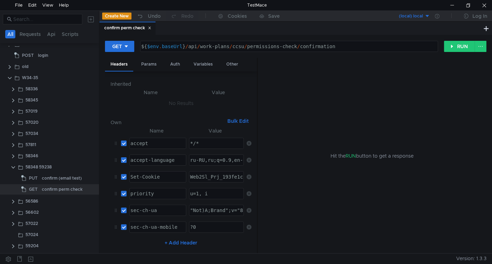
click at [150, 28] on icon at bounding box center [149, 27] width 3 height 3
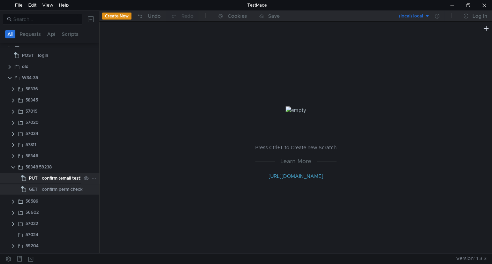
click at [59, 174] on div "confirm (email test)" at bounding box center [62, 178] width 40 height 10
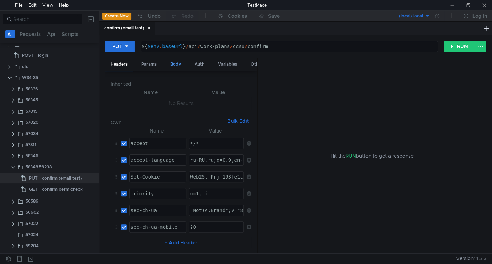
click at [176, 64] on div "Body" at bounding box center [176, 64] width 22 height 13
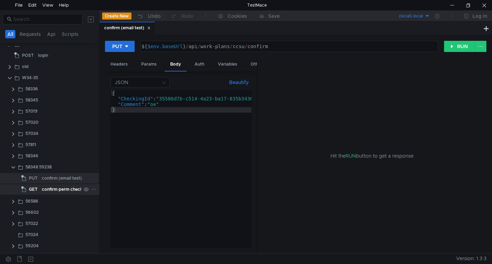
click at [50, 189] on div "confirm perm check" at bounding box center [62, 189] width 41 height 10
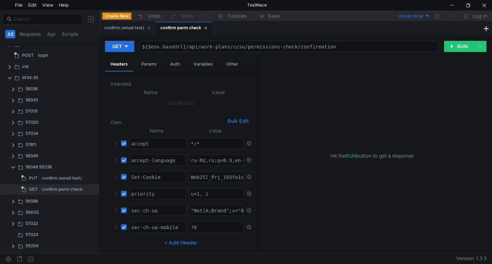
click at [150, 28] on icon at bounding box center [149, 28] width 2 height 2
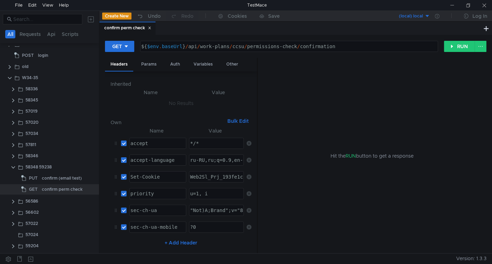
click at [263, 44] on div "${ $env . baseUrl } / api / work-plans / ccsu / permissions-check / confirmation" at bounding box center [288, 52] width 297 height 17
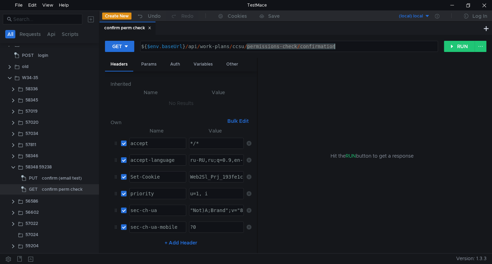
drag, startPoint x: 264, startPoint y: 44, endPoint x: 333, endPoint y: 44, distance: 68.7
click at [333, 44] on div "${ $env . baseUrl } / api / work-plans / ccsu / permissions-check / confirmation" at bounding box center [288, 52] width 297 height 17
paste textarea "coordinators/check-owner"
type textarea "${$env.baseUrl}/api/work-plans/ccsu/coordinators/check-owner"
click at [151, 66] on div "Params" at bounding box center [149, 64] width 26 height 13
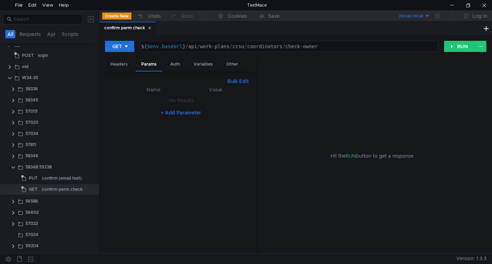
click at [237, 81] on button "Bulk Edit" at bounding box center [237, 81] width 27 height 8
click at [190, 100] on div at bounding box center [180, 171] width 141 height 173
paste textarea "35586d7b-c514-4a23-ba17-835b34360c21"
type textarea "checkingId:35586d7b-c514-4a23-ba17-835b34360c21"
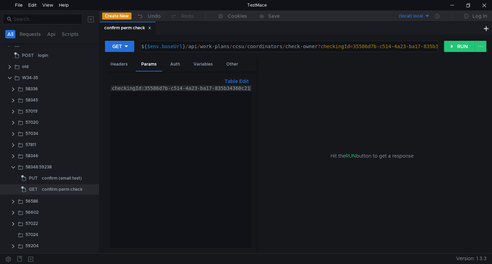
click at [54, 178] on div "confirm (email test)" at bounding box center [62, 178] width 40 height 10
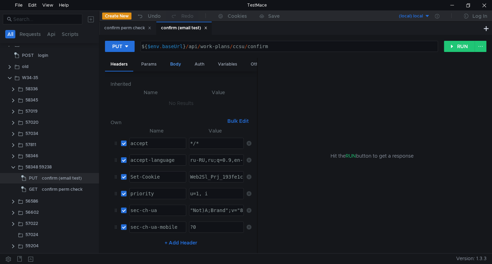
click at [174, 66] on div "Body" at bounding box center [176, 64] width 22 height 13
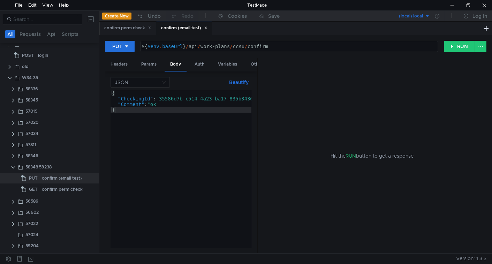
scroll to position [0, 0]
click at [55, 188] on div "confirm perm check" at bounding box center [62, 189] width 41 height 10
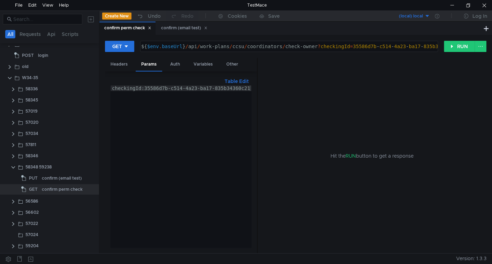
click at [184, 116] on div "checkingId:35586d7b-c514-4a23-ba17-835b34360c21" at bounding box center [180, 171] width 141 height 173
click at [456, 44] on button "RUN" at bounding box center [459, 46] width 31 height 11
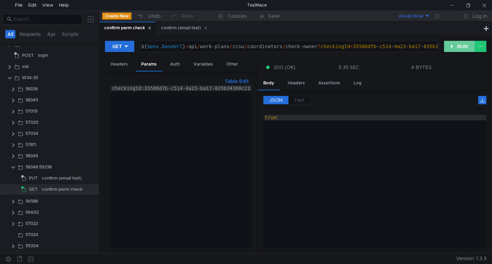
drag, startPoint x: 458, startPoint y: 45, endPoint x: 454, endPoint y: 44, distance: 4.0
click at [458, 44] on button "RUN" at bounding box center [459, 46] width 31 height 11
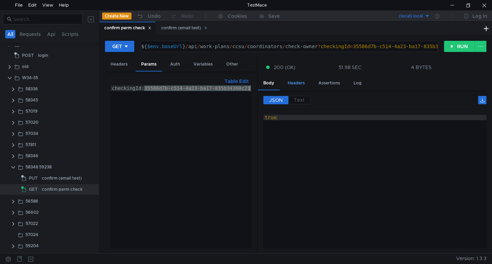
drag, startPoint x: 145, startPoint y: 88, endPoint x: 302, endPoint y: 86, distance: 156.5
click at [302, 86] on as-split "Headers Params Auth Variables Other Table Edit checkingId:35586d7b-c514-4a23-ba…" at bounding box center [295, 156] width 381 height 196
paste textarea "1b6d9b9c-5f6c-463c-92b0-34253b749f55"
type textarea "checkingId:1b6d9b9c-5f6c-463c-92b0-34253b749f55"
drag, startPoint x: 459, startPoint y: 45, endPoint x: 446, endPoint y: 41, distance: 13.6
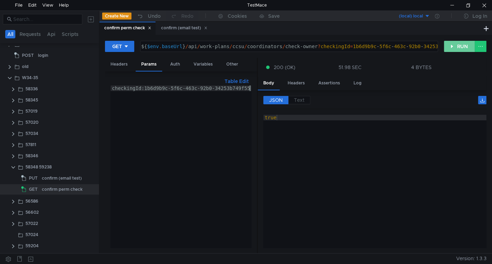
click at [459, 45] on button "RUN" at bounding box center [459, 46] width 31 height 11
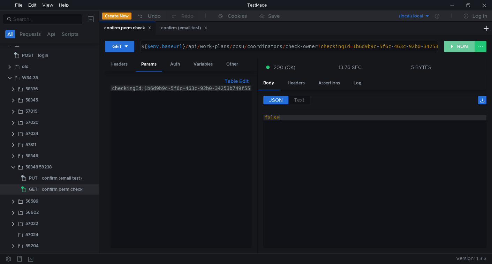
click at [455, 46] on button "RUN" at bounding box center [459, 46] width 31 height 11
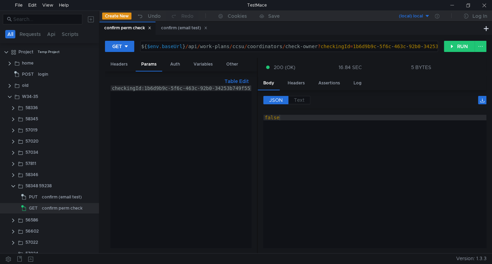
scroll to position [19, 0]
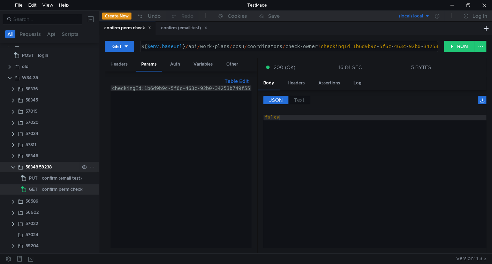
click at [12, 168] on clr-icon at bounding box center [13, 168] width 6 height 6
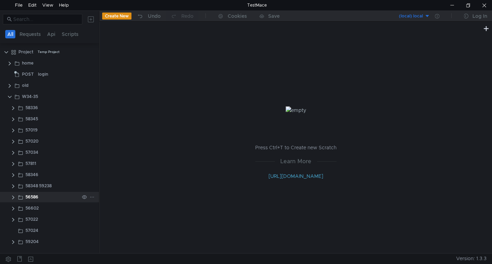
click at [14, 196] on clr-icon at bounding box center [13, 197] width 6 height 6
click at [13, 207] on clr-icon at bounding box center [13, 209] width 6 height 6
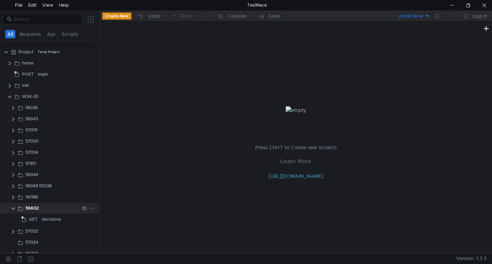
click at [13, 207] on clr-icon at bounding box center [13, 209] width 6 height 6
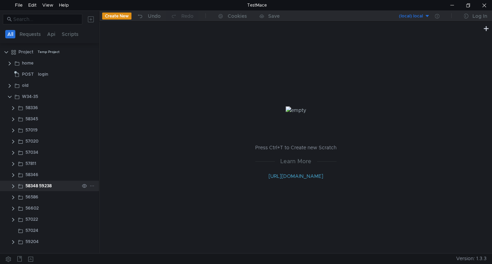
click at [12, 186] on clr-icon at bounding box center [13, 186] width 6 height 6
click at [12, 174] on clr-icon at bounding box center [13, 175] width 6 height 6
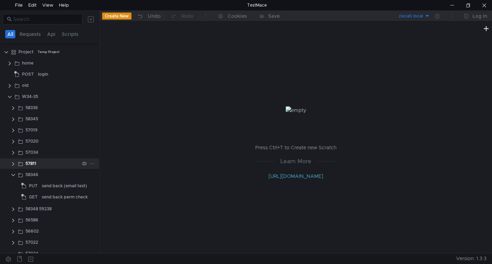
click at [11, 165] on clr-icon at bounding box center [13, 164] width 6 height 6
click at [10, 153] on clr-icon at bounding box center [13, 153] width 6 height 6
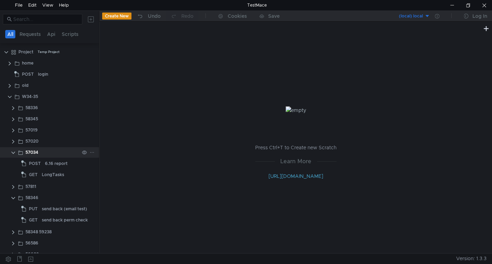
click at [10, 153] on clr-icon at bounding box center [13, 153] width 6 height 6
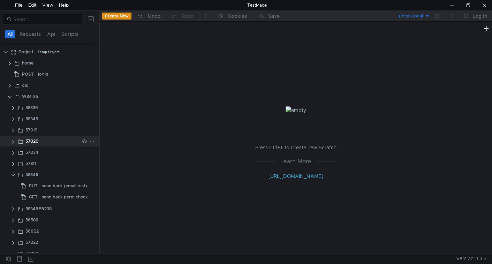
click at [11, 143] on clr-icon at bounding box center [13, 142] width 6 height 6
click at [14, 132] on clr-icon at bounding box center [13, 131] width 6 height 6
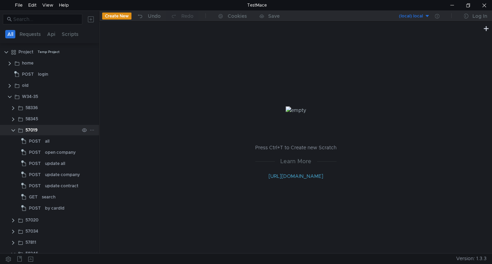
click at [14, 132] on clr-icon at bounding box center [13, 131] width 6 height 6
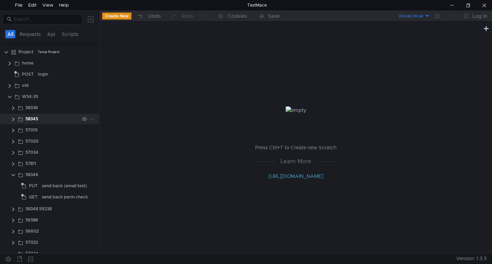
click at [12, 121] on clr-icon at bounding box center [13, 119] width 6 height 6
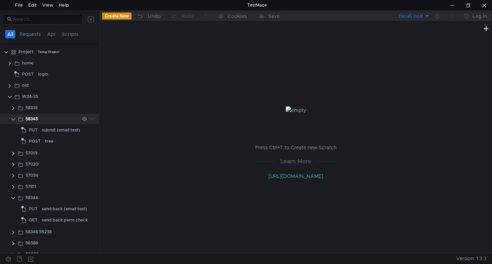
click at [12, 121] on clr-icon at bounding box center [13, 119] width 6 height 6
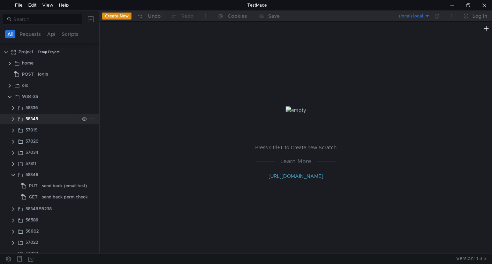
click at [13, 117] on clr-icon at bounding box center [13, 119] width 6 height 6
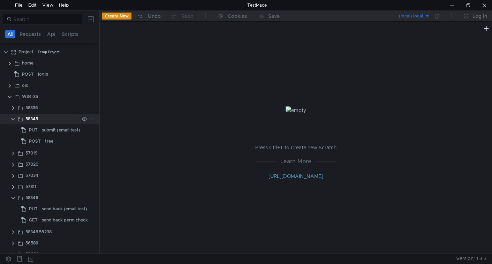
click at [14, 118] on clr-icon at bounding box center [13, 119] width 6 height 6
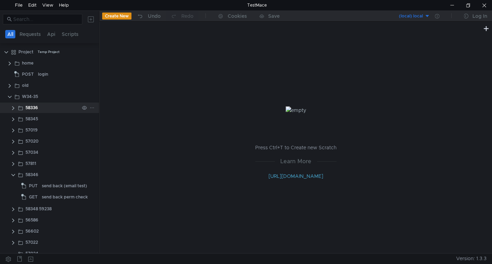
click at [12, 110] on app-app-tree-node-expander at bounding box center [13, 107] width 6 height 10
click at [12, 109] on clr-icon at bounding box center [13, 108] width 6 height 6
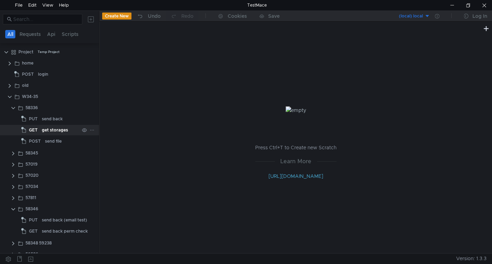
click at [58, 132] on div "get storages" at bounding box center [55, 130] width 26 height 10
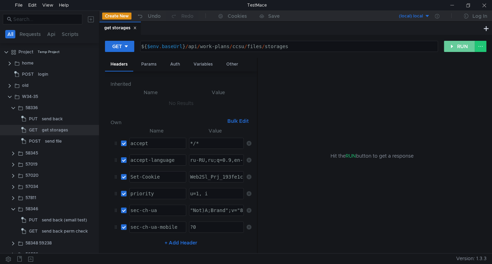
click at [454, 48] on button "RUN" at bounding box center [459, 46] width 31 height 11
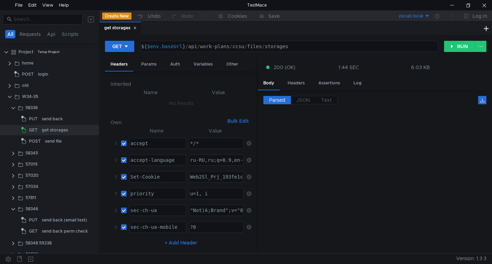
scroll to position [932, 0]
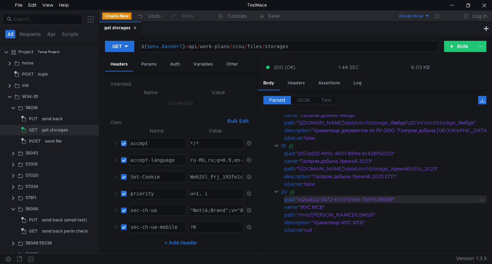
click at [306, 196] on div ""fa2aab22-dbf2-4bc9-b564-7be1f638688f"" at bounding box center [395, 200] width 198 height 8
drag, startPoint x: 306, startPoint y: 194, endPoint x: 376, endPoint y: 192, distance: 70.1
click at [376, 196] on div ""fa2aab22-dbf2-4bc9-b564-7be1f638688f"" at bounding box center [395, 200] width 198 height 8
copy div "fa2aab22-dbf2-4bc9-b564-7be1f638688f"
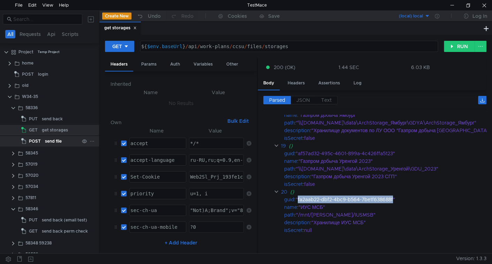
click at [49, 140] on div "send file" at bounding box center [53, 141] width 17 height 10
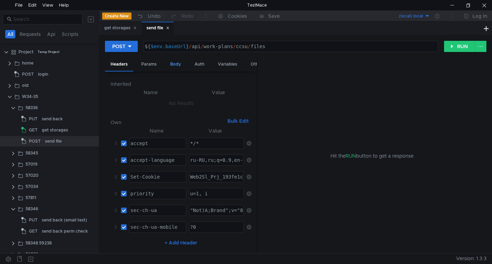
click at [177, 63] on div "Body" at bounding box center [176, 64] width 22 height 13
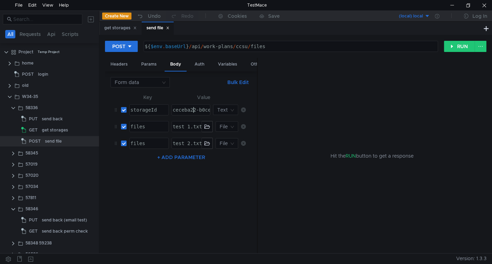
click at [194, 107] on div "ceceba22-b0ce-4add-811a-13e582819445" at bounding box center [225, 115] width 108 height 17
paste textarea "fa2aab22-dbf2-4bc9-b564-7be1f638688f"
type textarea "fa2aab22-dbf2-4bc9-b564-7be1f638688f"
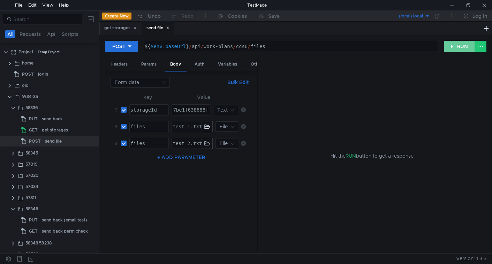
drag, startPoint x: 459, startPoint y: 48, endPoint x: 285, endPoint y: 84, distance: 177.0
click at [459, 48] on button "RUN" at bounding box center [459, 46] width 31 height 11
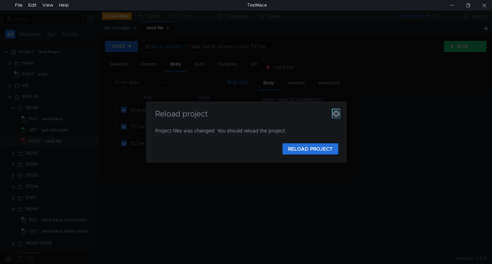
click at [335, 113] on icon "button" at bounding box center [336, 113] width 7 height 7
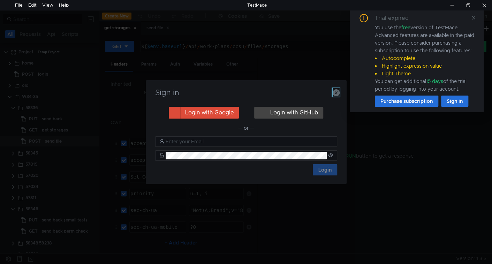
click at [334, 93] on icon "button" at bounding box center [336, 92] width 7 height 7
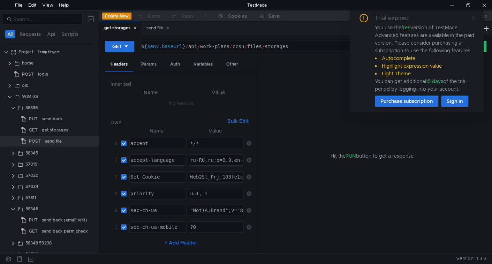
drag, startPoint x: 471, startPoint y: 22, endPoint x: 471, endPoint y: 17, distance: 4.5
click at [471, 20] on div "Trial expired You use the free version of TestMace. Advanced features are avail…" at bounding box center [417, 60] width 134 height 104
click at [472, 17] on icon at bounding box center [473, 17] width 5 height 5
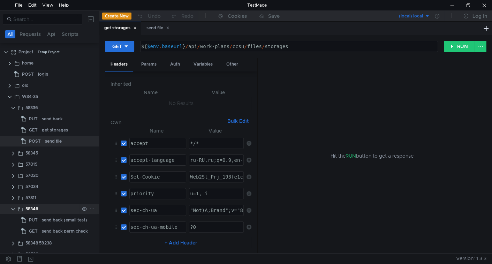
click at [12, 208] on clr-icon at bounding box center [13, 209] width 6 height 6
click at [147, 63] on div "Params" at bounding box center [149, 64] width 26 height 13
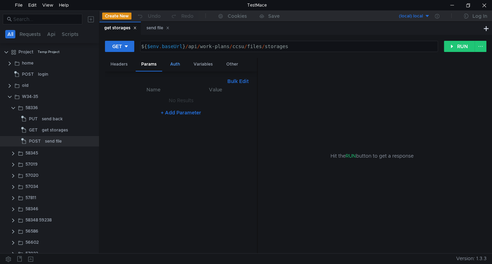
click at [174, 64] on div "Auth" at bounding box center [175, 64] width 21 height 13
click at [53, 141] on div "send file" at bounding box center [53, 141] width 17 height 10
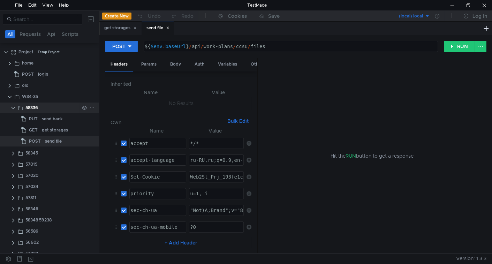
click at [91, 106] on icon at bounding box center [92, 107] width 5 height 5
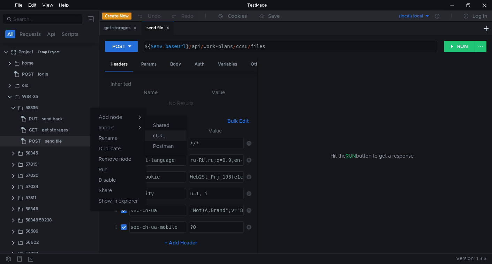
click at [154, 133] on app-tour-anchor "cURL" at bounding box center [159, 135] width 12 height 8
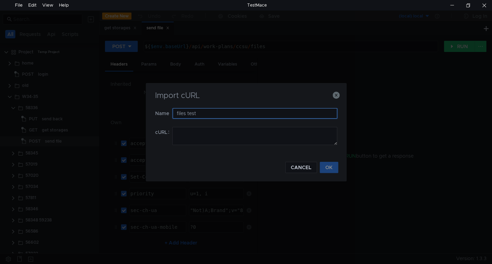
type input "files test"
paste textarea "curl 'https://ius-msb.sgp2.local/ius-msb-dev/api/work-plans/ccsu/files?pid=193f…"
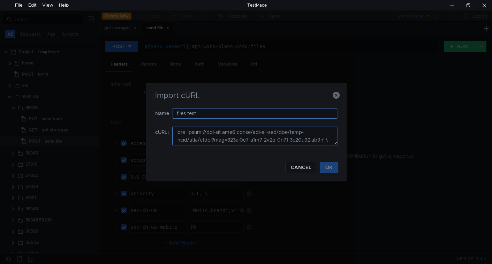
scroll to position [213, 0]
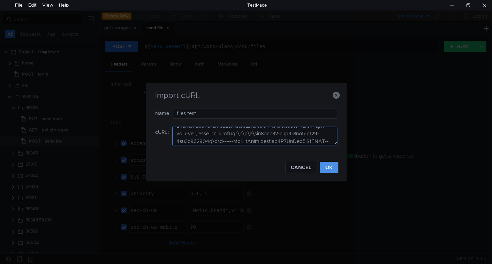
type textarea "curl 'https://ius-msb.sgp2.local/ius-msb-dev/api/work-plans/ccsu/files?pid=193f…"
click at [330, 167] on button "OK" at bounding box center [329, 167] width 18 height 11
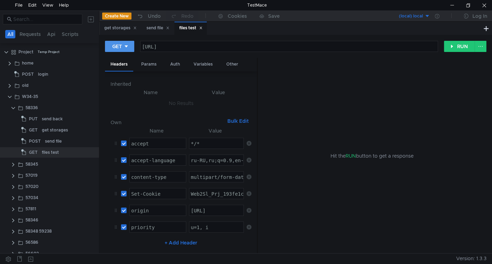
click at [127, 47] on icon at bounding box center [126, 46] width 5 height 5
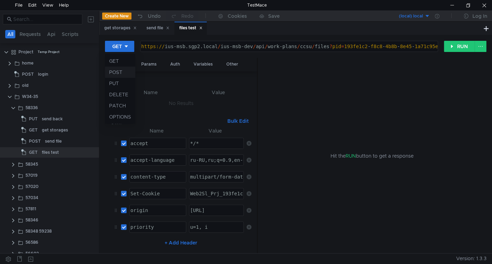
click at [127, 69] on li "POST" at bounding box center [120, 72] width 30 height 11
click at [259, 48] on div "https:// ius-msb.sgp2.local / ius-msb-dev / api / work-plans / ccsu / files ? p…" at bounding box center [298, 52] width 310 height 17
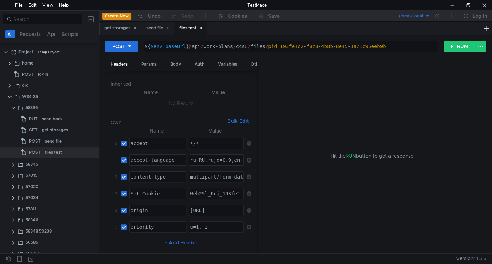
scroll to position [0, 3]
type textarea "${$env.baseUrl}/api/work-plans/ccsu/files?pid=193fe1c2-f8c8-4b8b-8e45-1a71c95ee…"
click at [148, 67] on div "Params" at bounding box center [149, 64] width 26 height 13
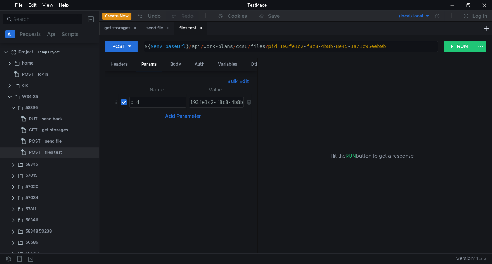
click at [249, 100] on icon at bounding box center [248, 102] width 5 height 5
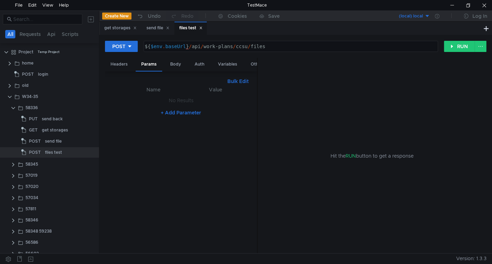
click at [181, 65] on div "Body" at bounding box center [176, 64] width 22 height 13
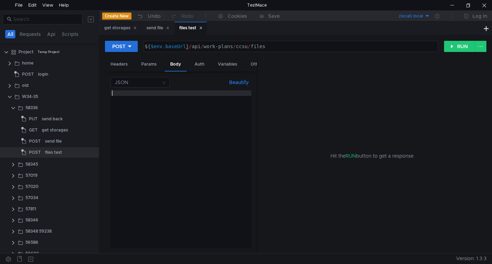
paste textarea "------WebKitFormBoundary4D8VtPlq4RDsNCAS--"
type textarea "------WebKitFormBoundary4D8VtPlq4RDsNCAS--"
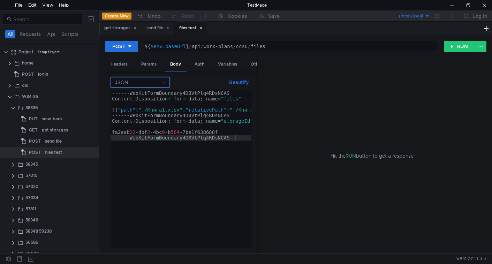
click at [149, 83] on input at bounding box center [138, 82] width 46 height 10
click at [137, 106] on div "Form data" at bounding box center [140, 107] width 51 height 8
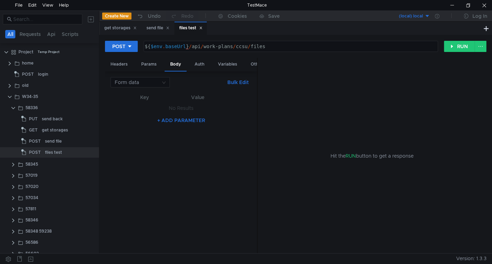
click at [166, 122] on button "+ ADD PARAMETER" at bounding box center [180, 120] width 53 height 8
click at [148, 62] on div "Params" at bounding box center [149, 64] width 26 height 13
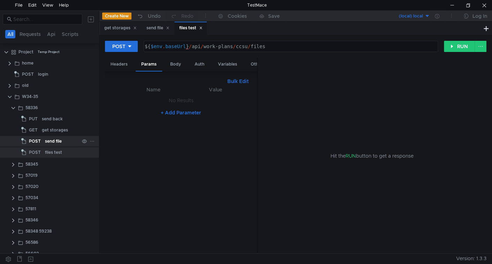
click at [50, 142] on div "send file" at bounding box center [53, 141] width 17 height 10
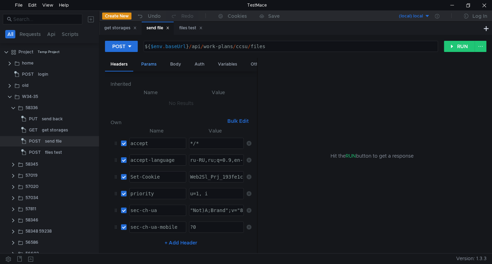
click at [153, 65] on div "Params" at bounding box center [149, 64] width 26 height 13
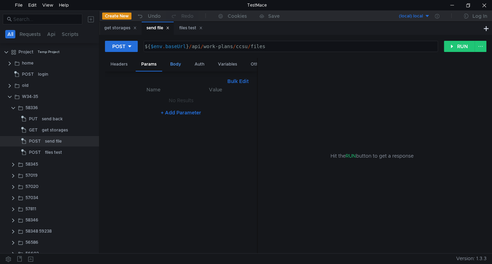
click at [176, 65] on div "Body" at bounding box center [176, 64] width 22 height 13
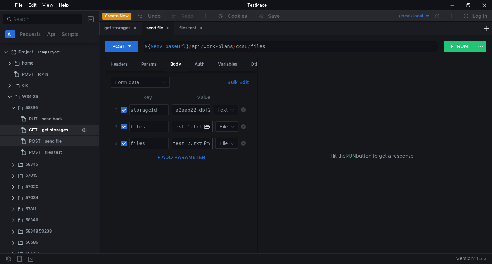
click at [56, 128] on div "get storages" at bounding box center [55, 130] width 26 height 10
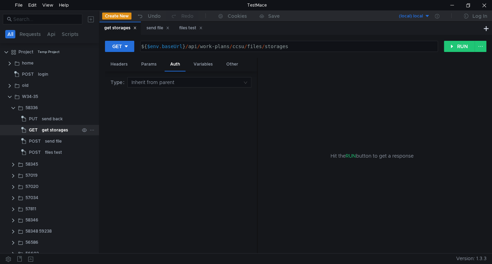
click at [59, 126] on div "get storages" at bounding box center [55, 130] width 26 height 10
click at [50, 131] on div "get storages" at bounding box center [55, 130] width 26 height 10
click at [464, 43] on button "RUN" at bounding box center [459, 46] width 31 height 11
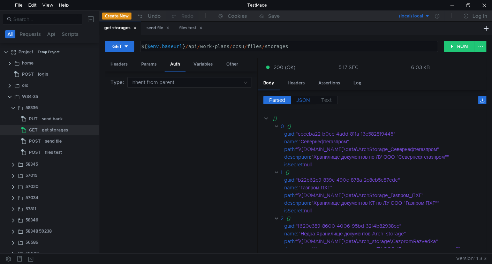
click at [301, 98] on span "JSON" at bounding box center [303, 100] width 14 height 6
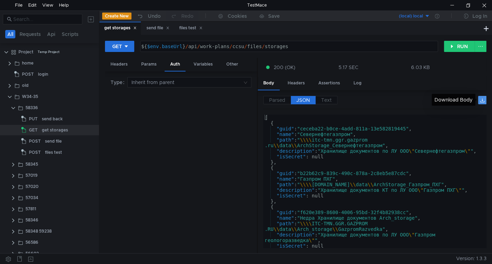
click at [483, 97] on button at bounding box center [482, 100] width 8 height 8
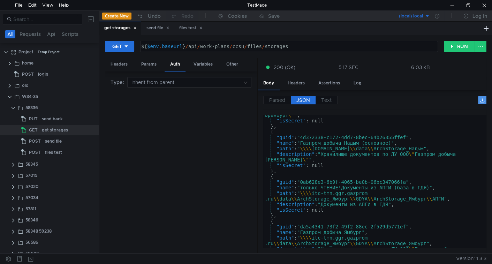
scroll to position [787, 0]
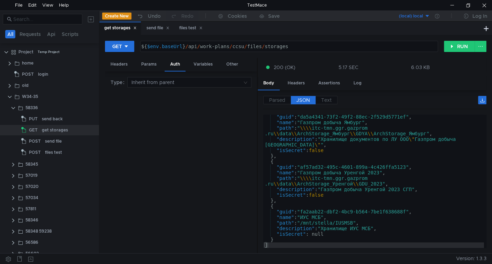
type textarea ""path": "/mnt/stella/IUSMSB","
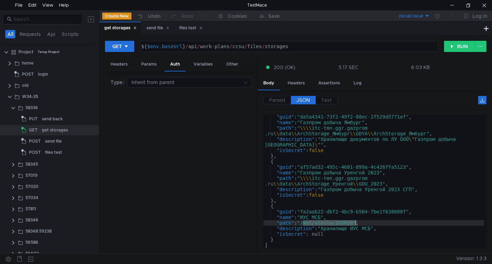
drag, startPoint x: 303, startPoint y: 224, endPoint x: 346, endPoint y: 233, distance: 44.6
click at [355, 221] on div ""guid" : "da5a4341-73f2-49f2-88ec-2f529d5771ef" , "name" : "Газпром добыча Ямбу…" at bounding box center [373, 186] width 221 height 144
click at [148, 59] on div "Params" at bounding box center [149, 64] width 26 height 13
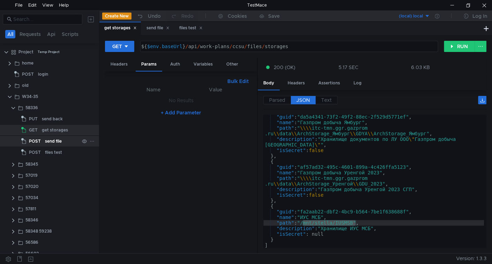
click at [58, 139] on div "send file" at bounding box center [53, 141] width 17 height 10
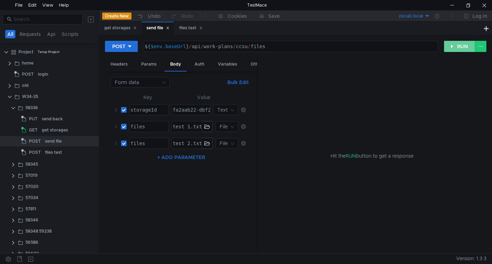
drag, startPoint x: 454, startPoint y: 45, endPoint x: 421, endPoint y: 55, distance: 34.7
click at [453, 45] on button "RUN" at bounding box center [459, 46] width 31 height 11
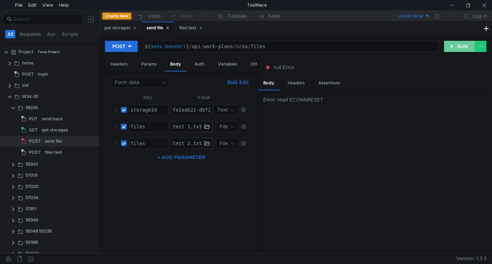
drag, startPoint x: 458, startPoint y: 45, endPoint x: 404, endPoint y: 13, distance: 63.0
click at [458, 45] on button "RUN" at bounding box center [459, 46] width 31 height 11
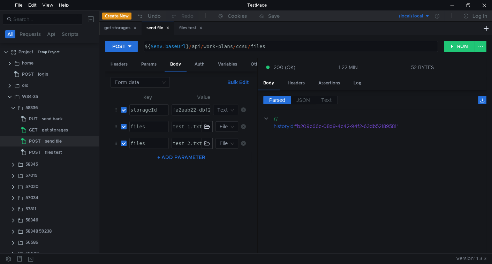
type textarea "${$env.baseUrl}/api/work-plans/ccsu/files"
drag, startPoint x: 280, startPoint y: 44, endPoint x: 73, endPoint y: 48, distance: 206.7
click at [73, 48] on as-split "All Requests Api Scripts Project Temp Project home POST login old W34-35 58336 …" at bounding box center [246, 131] width 492 height 243
click at [174, 46] on div "${ $env . baseUrl } / api / work-plans / ccsu / files" at bounding box center [290, 46] width 293 height 10
click at [424, 15] on button "(local) local" at bounding box center [405, 15] width 48 height 11
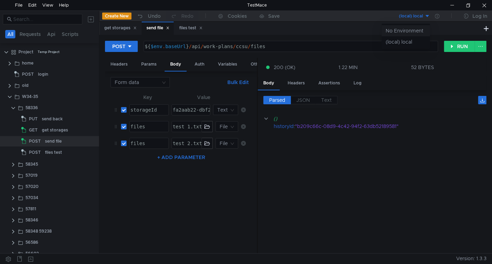
click at [411, 30] on li "No Environment" at bounding box center [405, 30] width 48 height 11
click at [425, 15] on button "No Environment" at bounding box center [405, 15] width 48 height 11
click at [401, 38] on li "(local) local" at bounding box center [405, 41] width 48 height 11
click at [427, 14] on button "(local) local" at bounding box center [405, 15] width 48 height 11
click at [435, 16] on div at bounding box center [246, 132] width 492 height 264
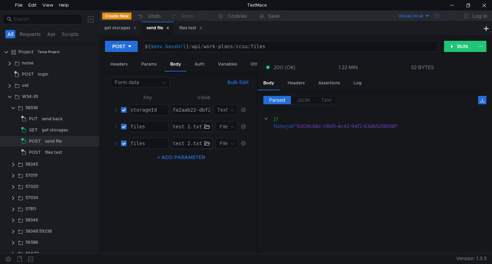
click at [437, 17] on icon at bounding box center [437, 16] width 5 height 5
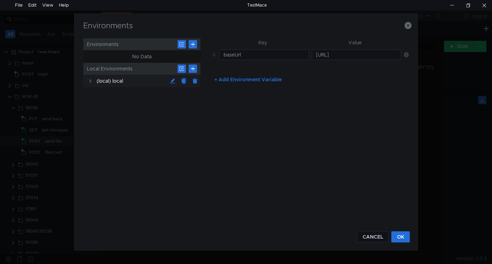
click at [437, 17] on div "Environments Environments No Data Local Environments (local) local Key Value ba…" at bounding box center [246, 132] width 492 height 264
click at [342, 55] on input "https://localhost:54027" at bounding box center [357, 54] width 90 height 10
drag, startPoint x: 370, startPoint y: 242, endPoint x: 373, endPoint y: 231, distance: 11.1
click at [370, 242] on div "Environments Environments No Data Local Environments (local) local Key Value ba…" at bounding box center [246, 131] width 344 height 237
click at [374, 231] on button "CANCEL" at bounding box center [373, 236] width 32 height 11
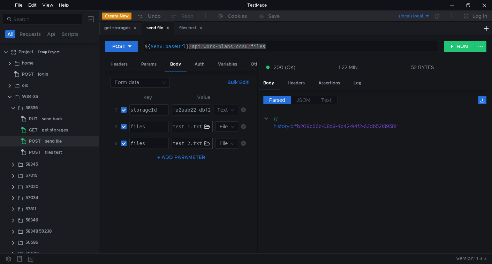
drag, startPoint x: 188, startPoint y: 46, endPoint x: 303, endPoint y: 52, distance: 114.5
click at [303, 52] on div "${$env.baseUrl}/api/work-plans/ccsu/files ${ $env . baseUrl } / api / work-plan…" at bounding box center [291, 46] width 294 height 11
type textarea "storageId"
click at [143, 107] on div "storageId" at bounding box center [148, 115] width 39 height 17
type textarea "fa2aab22-dbf2-4bc9-b564-7be1f638688f"
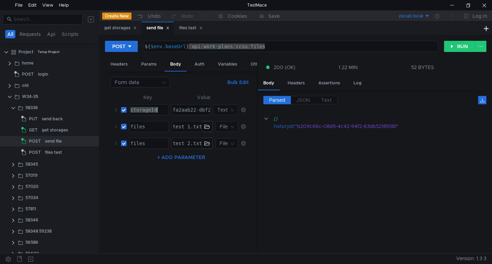
click at [189, 108] on div "fa2aab22-dbf2-4bc9-b564-7be1f638688f" at bounding box center [225, 115] width 108 height 17
type textarea "files"
click at [147, 126] on div "files" at bounding box center [148, 132] width 39 height 17
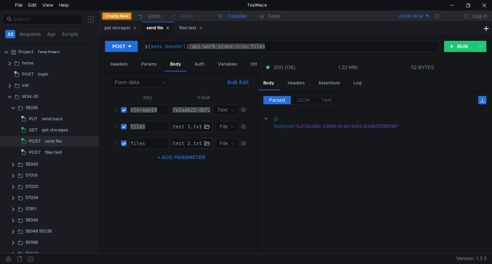
click at [238, 17] on div "Cookies" at bounding box center [237, 16] width 19 height 8
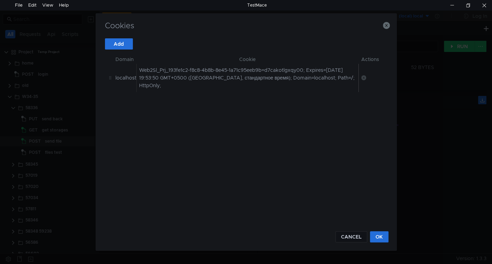
click at [141, 69] on td "Web2Sl_Prj_193fe1c2-f8c8-4b8b-8e45-1a71c95eeb9b=d7cakotlgxqy00; Expires=Fri Dec…" at bounding box center [247, 77] width 222 height 29
drag, startPoint x: 142, startPoint y: 72, endPoint x: 139, endPoint y: 76, distance: 4.3
drag, startPoint x: 167, startPoint y: 84, endPoint x: 137, endPoint y: 71, distance: 32.4
click at [137, 71] on td "Web2Sl_Prj_193fe1c2-f8c8-4b8b-8e45-1a71c95eeb9b=d7cakotlgxqy00; Expires=Fri Dec…" at bounding box center [247, 77] width 222 height 29
copy td "Web2Sl_Prj_193fe1c2-f8c8-4b8b-8e45-1a71c95eeb9b=d7cakotlgxqy00; Expires=Fri Dec…"
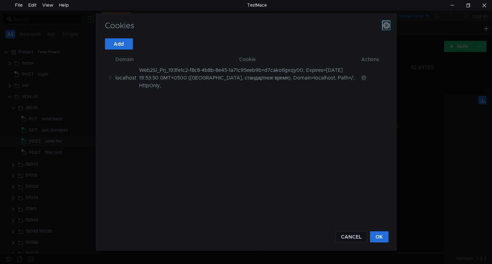
click at [385, 24] on icon "button" at bounding box center [386, 25] width 7 height 7
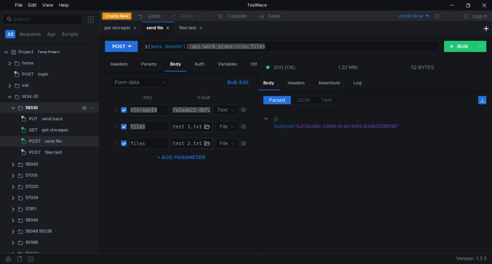
click at [12, 109] on clr-icon at bounding box center [13, 108] width 6 height 6
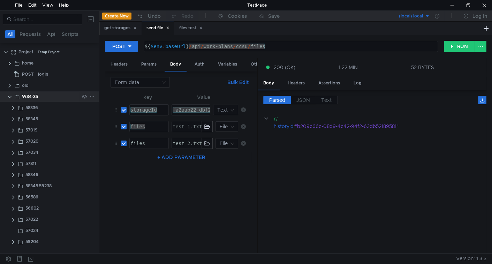
click at [9, 97] on clr-icon at bounding box center [10, 97] width 6 height 6
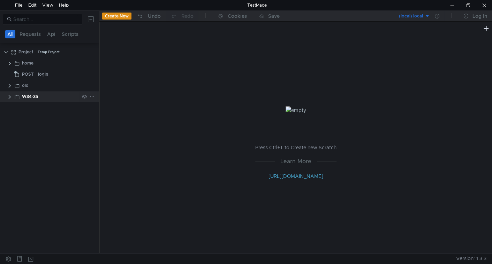
click at [9, 96] on clr-icon at bounding box center [10, 97] width 6 height 6
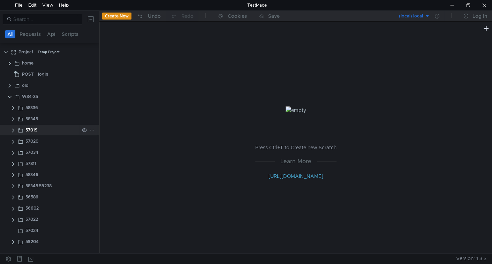
click at [13, 128] on clr-icon at bounding box center [13, 131] width 6 height 6
click at [42, 130] on div "57019" at bounding box center [52, 130] width 54 height 10
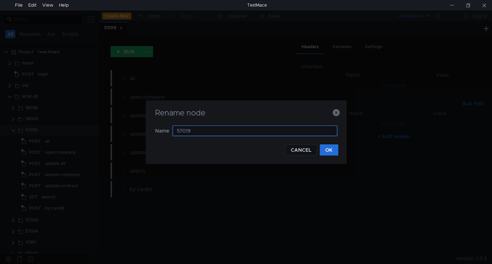
click at [250, 130] on input "57019" at bounding box center [255, 130] width 165 height 10
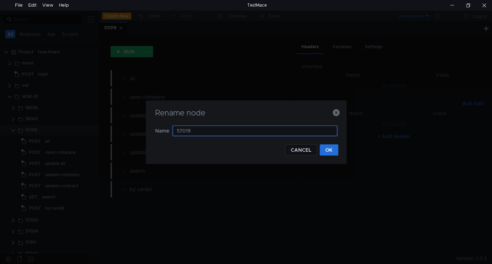
paste input "59235"
type input "57019 59235"
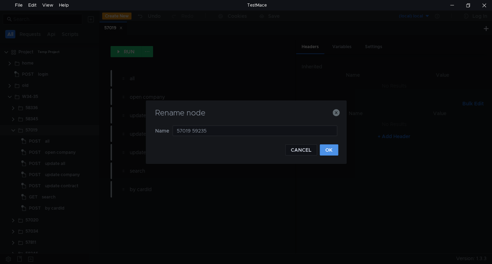
click at [327, 150] on button "OK" at bounding box center [329, 149] width 18 height 11
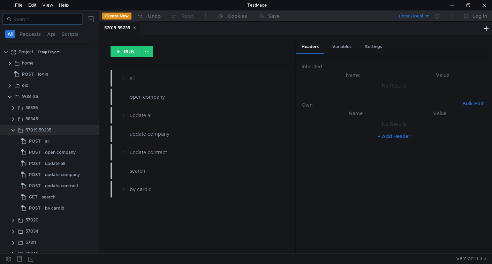
click at [63, 21] on input at bounding box center [45, 19] width 65 height 8
paste input "59235"
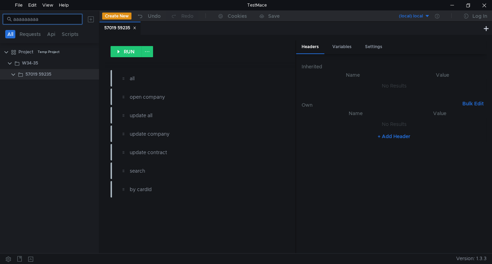
type input "aaaaaaaaaa"
click at [58, 18] on input "aaaaaaaaaa" at bounding box center [45, 19] width 65 height 8
click at [68, 17] on input "aaaaaaaaaa" at bounding box center [45, 19] width 65 height 8
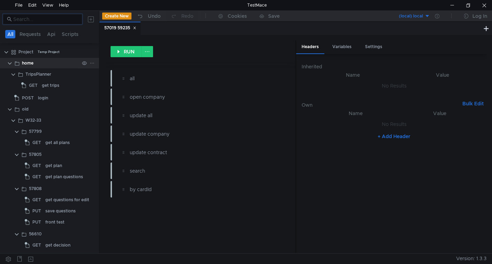
click at [8, 64] on clr-icon at bounding box center [10, 64] width 6 height 6
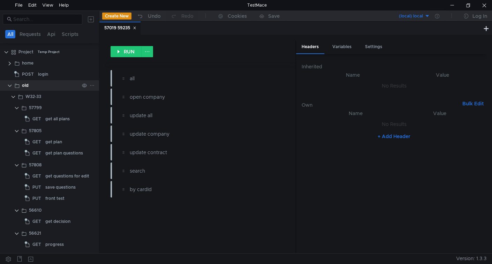
click at [9, 84] on clr-icon at bounding box center [10, 86] width 6 height 6
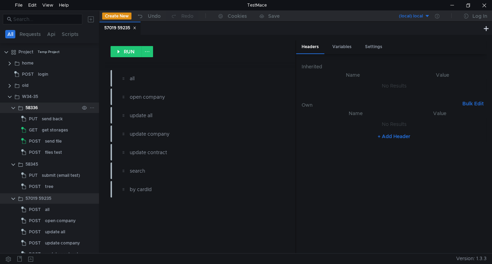
click at [12, 107] on clr-icon at bounding box center [13, 108] width 6 height 6
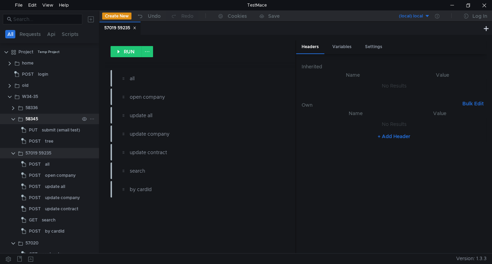
click at [14, 120] on clr-icon at bounding box center [13, 119] width 6 height 6
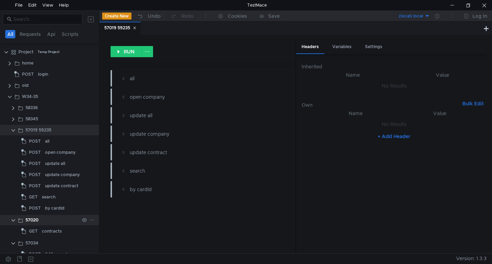
click at [13, 221] on clr-icon at bounding box center [13, 220] width 6 height 6
click at [14, 231] on clr-icon at bounding box center [13, 232] width 6 height 6
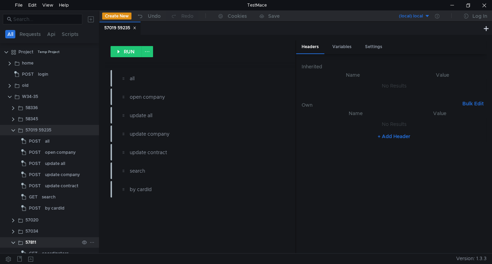
click at [14, 241] on clr-icon at bounding box center [13, 243] width 6 height 6
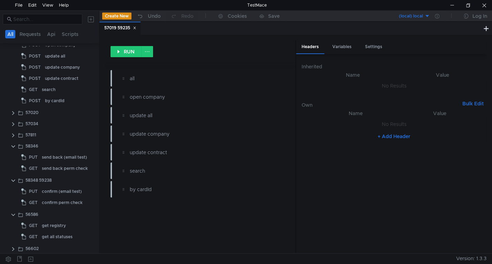
scroll to position [174, 0]
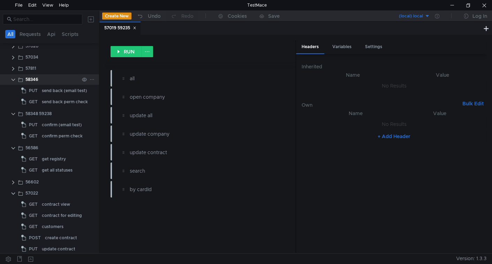
click at [13, 81] on clr-icon at bounding box center [13, 80] width 6 height 6
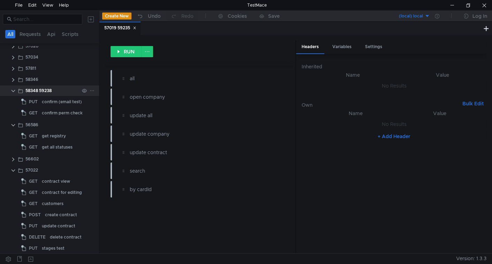
click at [13, 88] on clr-icon at bounding box center [13, 91] width 6 height 6
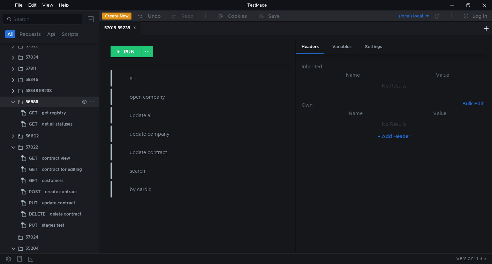
click at [12, 100] on clr-icon at bounding box center [13, 102] width 6 height 6
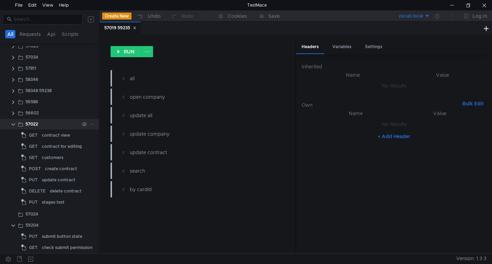
click at [13, 125] on clr-icon at bounding box center [13, 125] width 6 height 6
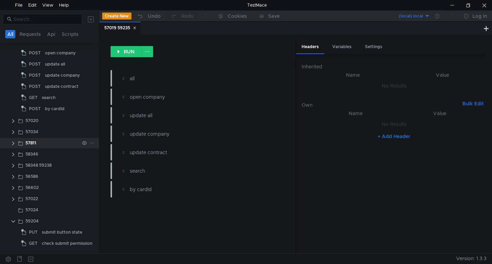
scroll to position [98, 0]
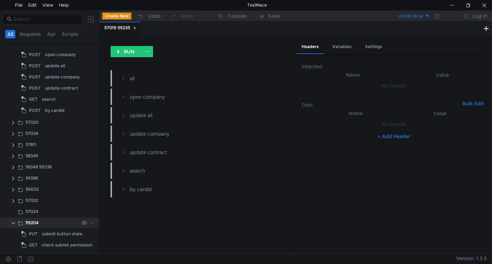
click at [13, 223] on clr-icon at bounding box center [13, 223] width 6 height 6
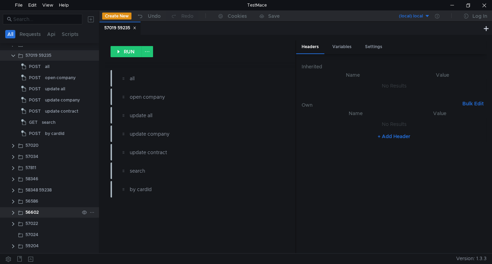
scroll to position [0, 0]
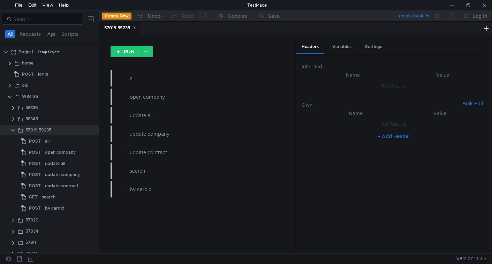
click at [49, 20] on input at bounding box center [45, 19] width 65 height 8
click at [73, 18] on input at bounding box center [45, 19] width 65 height 8
paste input "59235"
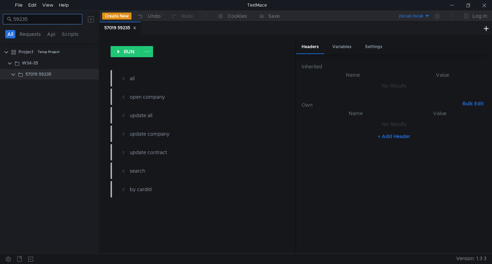
click at [55, 20] on input "59235" at bounding box center [45, 19] width 65 height 8
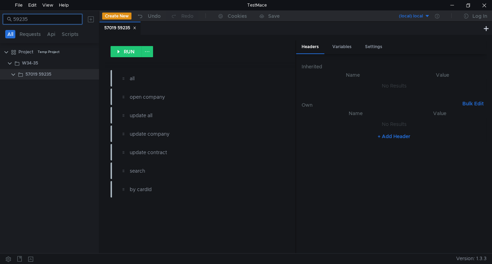
paste input "aaaaaaaaaaa"
type input "aaaaaaaaaaa"
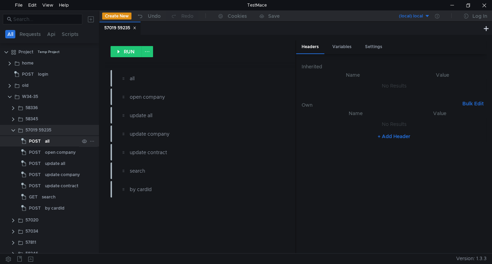
click at [50, 139] on div "all" at bounding box center [62, 141] width 34 height 10
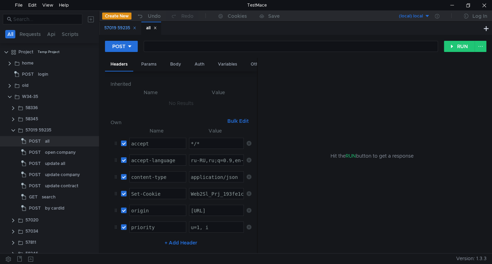
click at [135, 30] on icon at bounding box center [134, 27] width 3 height 3
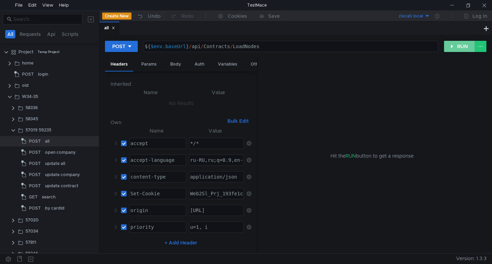
click at [455, 50] on button "RUN" at bounding box center [459, 46] width 31 height 11
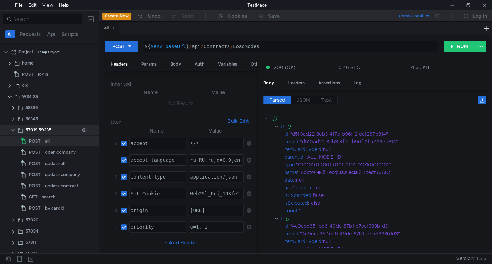
click at [13, 130] on clr-icon at bounding box center [13, 131] width 6 height 6
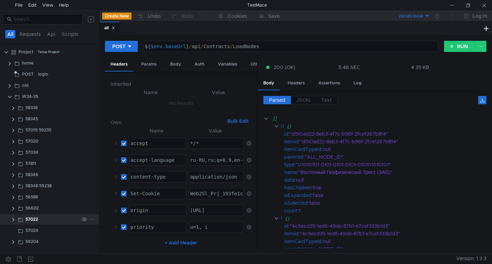
click at [13, 220] on clr-icon at bounding box center [13, 220] width 6 height 6
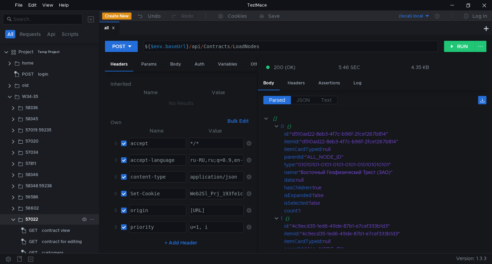
click at [13, 220] on clr-icon at bounding box center [13, 220] width 6 height 6
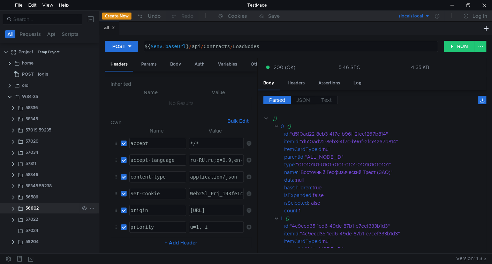
click at [12, 211] on clr-icon at bounding box center [13, 209] width 6 height 6
click at [14, 199] on clr-icon at bounding box center [13, 197] width 6 height 6
click at [12, 186] on clr-icon at bounding box center [13, 186] width 6 height 6
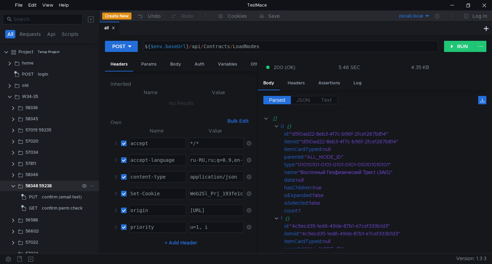
click at [12, 186] on clr-icon at bounding box center [13, 186] width 6 height 6
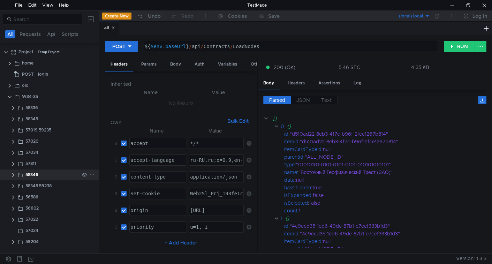
click at [14, 175] on clr-icon at bounding box center [13, 175] width 6 height 6
click at [10, 159] on div "57811" at bounding box center [49, 163] width 99 height 10
click at [12, 162] on clr-icon at bounding box center [13, 164] width 6 height 6
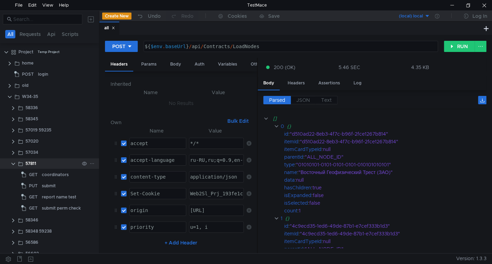
click at [12, 162] on clr-icon at bounding box center [13, 164] width 6 height 6
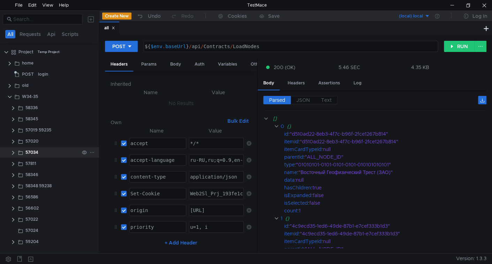
click at [13, 154] on clr-icon at bounding box center [13, 153] width 6 height 6
click at [13, 140] on clr-icon at bounding box center [13, 142] width 6 height 6
drag, startPoint x: 13, startPoint y: 140, endPoint x: 15, endPoint y: 130, distance: 11.1
click at [13, 140] on clr-icon at bounding box center [13, 142] width 6 height 6
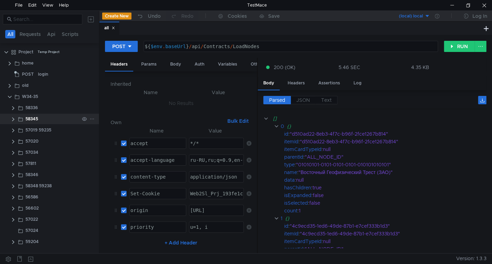
click at [14, 116] on clr-icon at bounding box center [13, 119] width 6 height 6
click at [14, 108] on clr-icon at bounding box center [13, 108] width 6 height 6
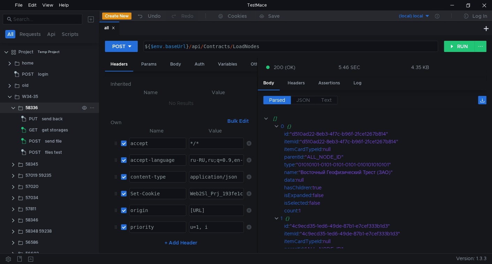
click at [14, 108] on clr-icon at bounding box center [13, 108] width 6 height 6
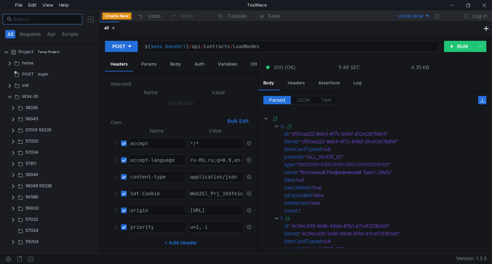
click at [61, 18] on input at bounding box center [45, 19] width 65 height 8
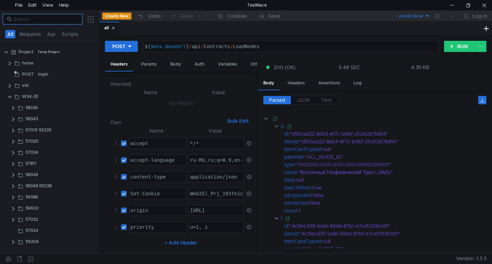
paste input "57019"
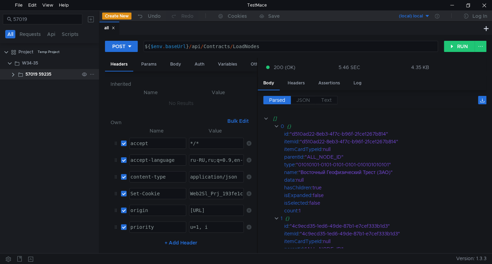
click at [37, 76] on div "57019 59235" at bounding box center [38, 74] width 26 height 10
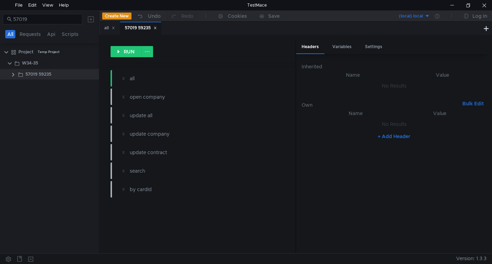
click at [156, 28] on icon at bounding box center [155, 28] width 2 height 2
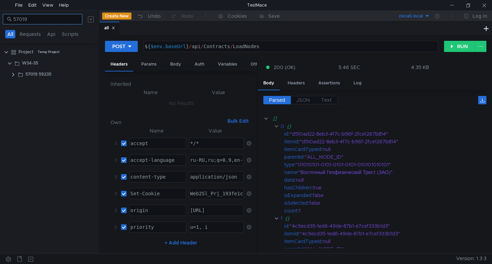
click at [58, 17] on input "57019" at bounding box center [45, 19] width 65 height 8
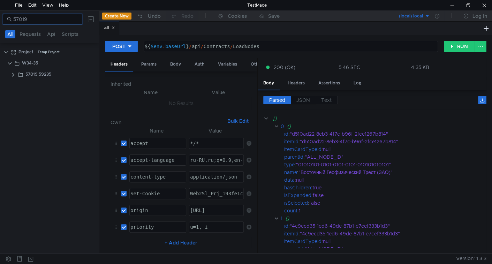
click at [58, 17] on input "57019" at bounding box center [45, 19] width 65 height 8
paste input "796"
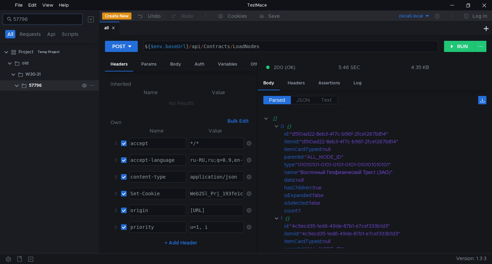
click at [37, 85] on div "57796" at bounding box center [35, 85] width 13 height 10
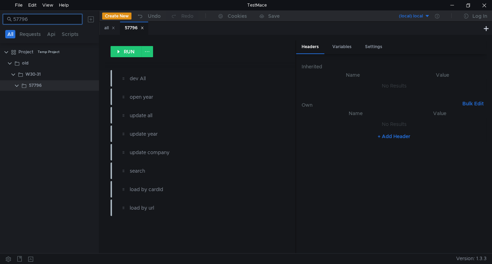
click at [49, 17] on input "57796" at bounding box center [45, 19] width 65 height 8
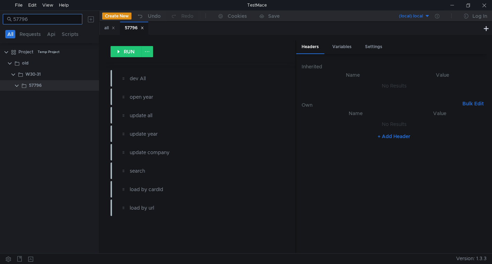
click at [54, 17] on input "57796" at bounding box center [45, 19] width 65 height 8
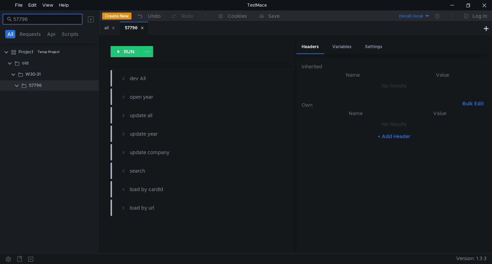
click at [54, 17] on input "57796" at bounding box center [45, 19] width 65 height 8
paste input "dddddddddddddddd"
type input "dddddddddddddddd"
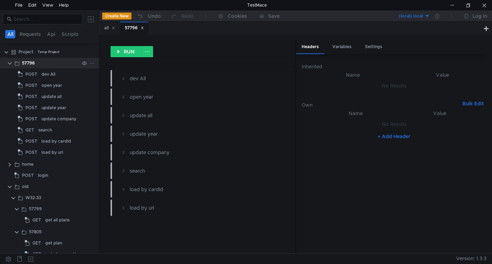
click at [9, 61] on clr-icon at bounding box center [10, 64] width 6 height 6
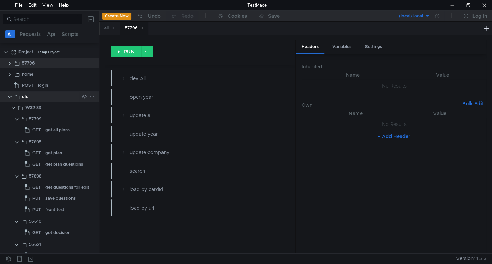
click at [10, 98] on clr-icon at bounding box center [10, 97] width 6 height 6
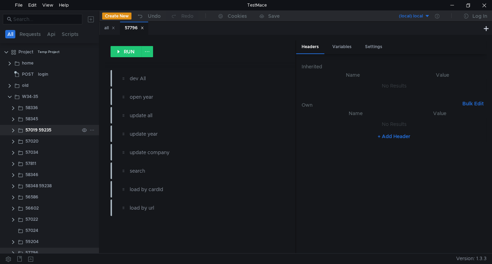
click at [42, 127] on div "57019 59235" at bounding box center [38, 130] width 26 height 10
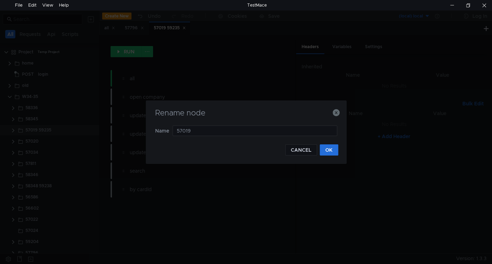
type input "57019"
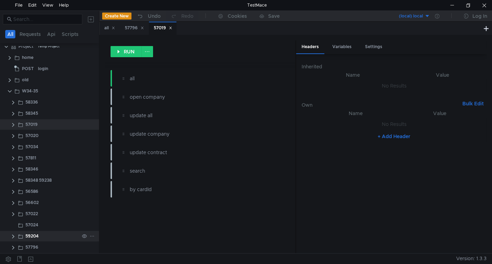
scroll to position [7, 0]
click at [44, 248] on div "57796" at bounding box center [52, 245] width 54 height 10
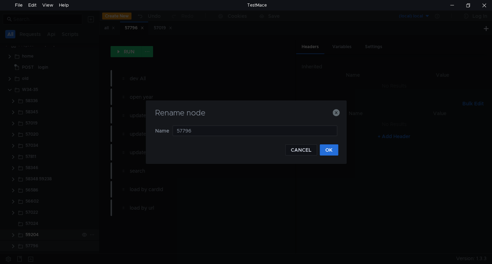
type input "57796 59235"
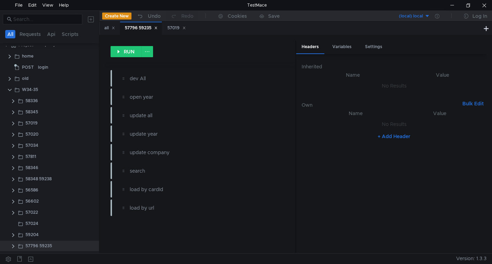
click at [157, 28] on icon at bounding box center [156, 28] width 2 height 2
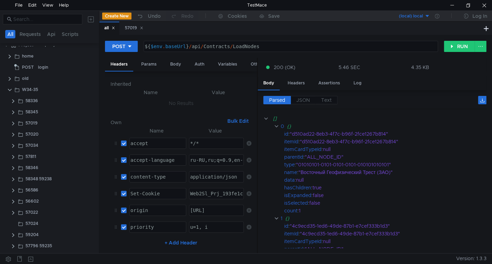
click at [143, 27] on icon at bounding box center [141, 27] width 3 height 3
click at [114, 29] on icon at bounding box center [113, 27] width 3 height 3
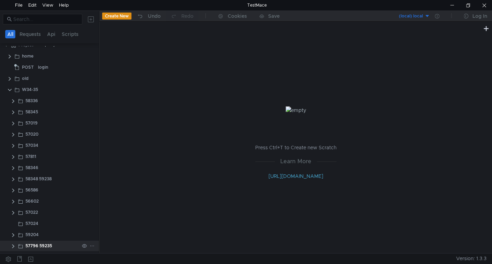
click at [14, 246] on clr-icon at bounding box center [13, 246] width 6 height 6
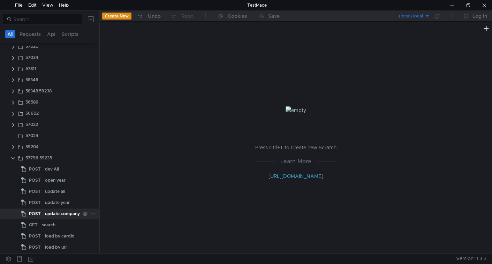
scroll to position [97, 0]
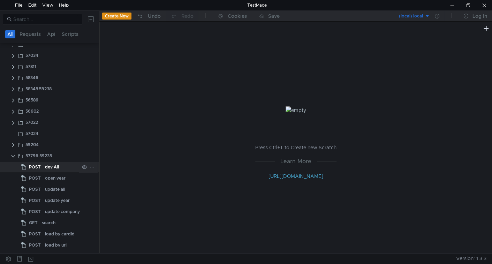
click at [47, 167] on div "dev All" at bounding box center [52, 167] width 14 height 10
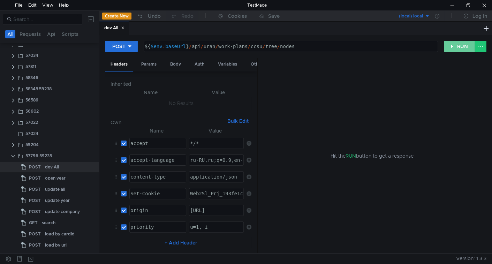
drag, startPoint x: 452, startPoint y: 47, endPoint x: 415, endPoint y: 71, distance: 43.8
click at [451, 48] on button "RUN" at bounding box center [459, 46] width 31 height 11
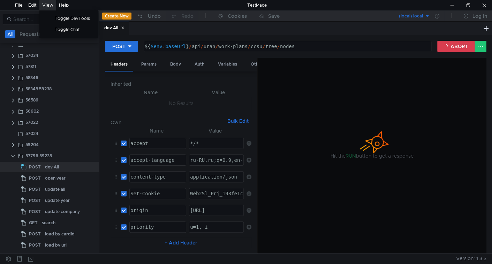
click at [44, 1] on div "View" at bounding box center [47, 5] width 11 height 10
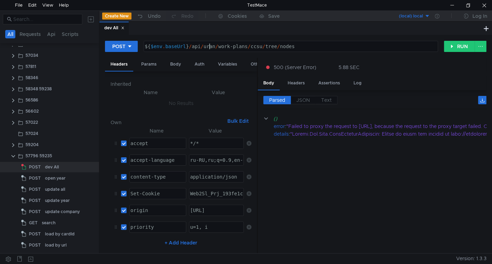
click at [210, 49] on div "${ $env . baseUrl } / api / uran / work-plans / ccsu / tree / nodes" at bounding box center [289, 52] width 293 height 17
type textarea "${$env.baseUrl}/api/work-plans/ccsu/tree/nodes"
click at [461, 39] on div "POST ${$env.baseUrl}/api/work-plans/ccsu/tree/nodes ${ $env . baseUrl } / api /…" at bounding box center [295, 144] width 392 height 218
click at [465, 46] on button "RUN" at bounding box center [459, 46] width 31 height 11
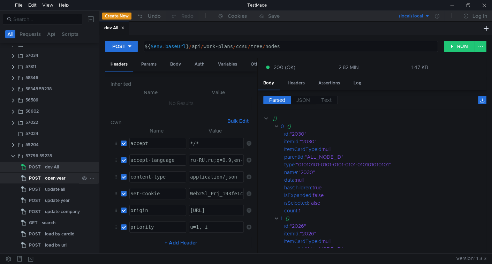
click at [49, 176] on div "open year" at bounding box center [55, 178] width 21 height 10
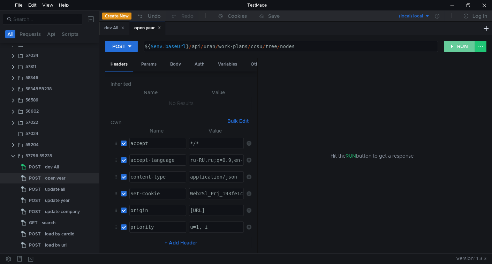
click at [457, 46] on button "RUN" at bounding box center [459, 46] width 31 height 11
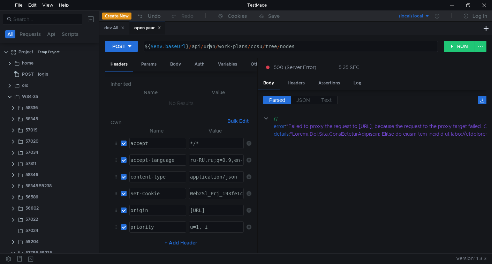
click at [209, 48] on div "${ $env . baseUrl } / api / uran / work-plans / ccsu / tree / nodes" at bounding box center [289, 52] width 293 height 17
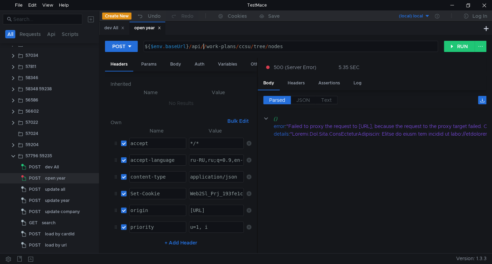
type textarea "${$env.baseUrl}/api/work-plans/ccsu/tree/nodes"
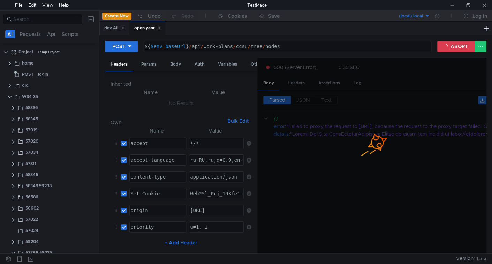
scroll to position [97, 0]
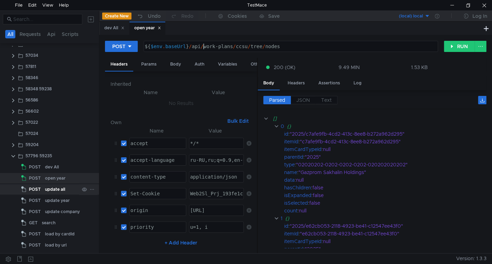
click at [48, 189] on div "update all" at bounding box center [55, 189] width 20 height 10
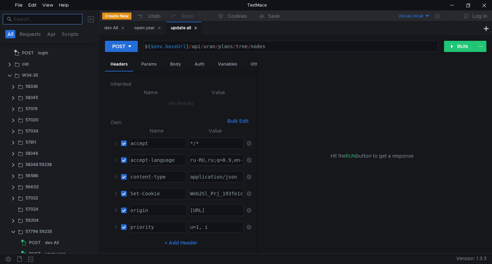
scroll to position [0, 0]
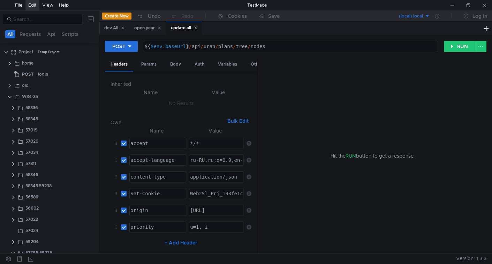
click at [39, 3] on div "Edit" at bounding box center [32, 5] width 14 height 10
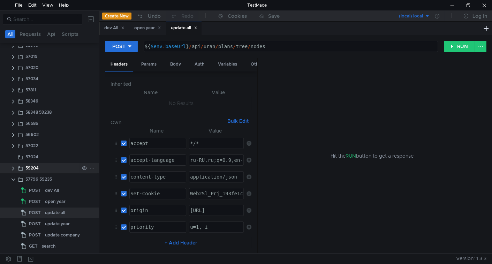
scroll to position [97, 0]
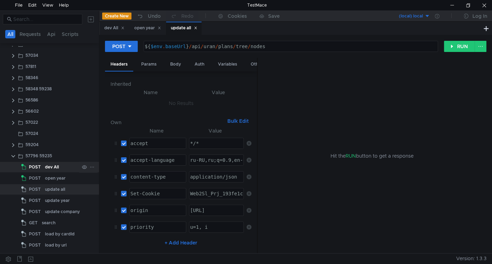
click at [47, 165] on div "dev All" at bounding box center [52, 167] width 14 height 10
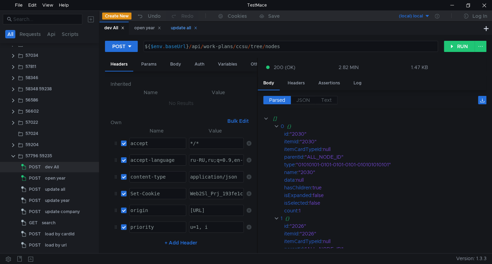
click at [197, 29] on icon at bounding box center [195, 27] width 3 height 3
drag, startPoint x: 161, startPoint y: 27, endPoint x: 161, endPoint y: 32, distance: 4.9
click at [161, 28] on icon at bounding box center [159, 27] width 3 height 3
drag, startPoint x: 460, startPoint y: 39, endPoint x: 458, endPoint y: 45, distance: 6.5
click at [460, 39] on div "POST ${$env.baseUrl}/api/work-plans/ccsu/tree/nodes ${ $env . baseUrl } / api /…" at bounding box center [295, 144] width 392 height 218
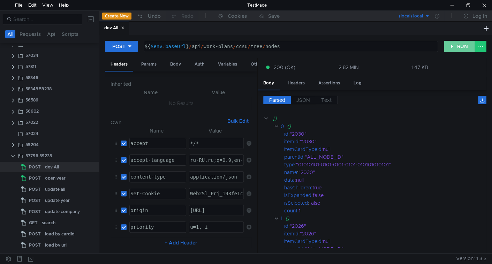
click at [454, 49] on button "RUN" at bounding box center [459, 46] width 31 height 11
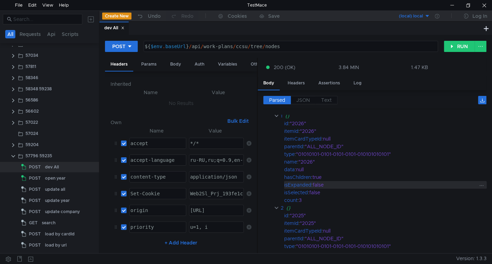
scroll to position [110, 0]
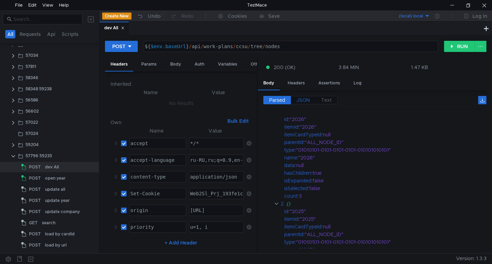
click at [298, 98] on span "JSON" at bounding box center [303, 100] width 14 height 6
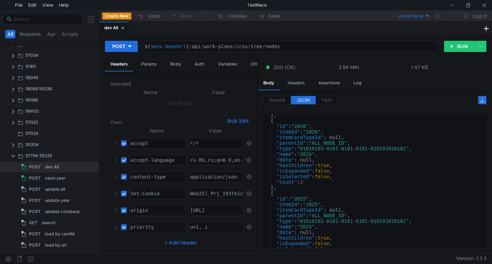
scroll to position [75, 0]
type textarea ""hasChildren": true,"
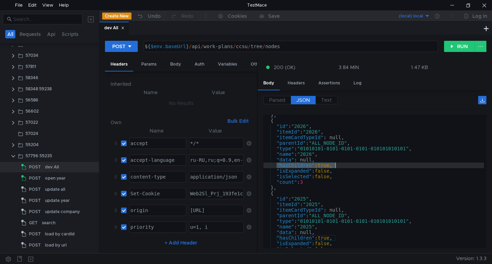
drag, startPoint x: 310, startPoint y: 169, endPoint x: 338, endPoint y: 165, distance: 28.8
click at [338, 165] on div "} , { "id" : "2026" , "itemId" : "2026" , "itemCardTypeId" : null, "parentId" :…" at bounding box center [373, 184] width 221 height 144
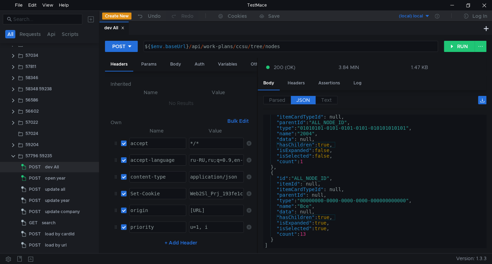
scroll to position [385, 0]
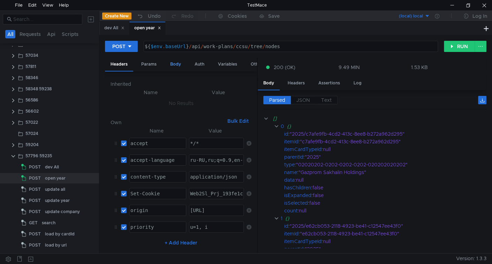
click at [177, 60] on div "Body" at bounding box center [176, 64] width 22 height 13
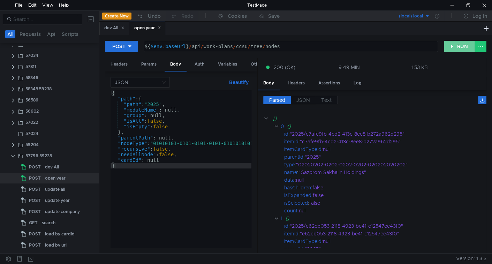
click at [460, 47] on button "RUN" at bounding box center [459, 46] width 31 height 11
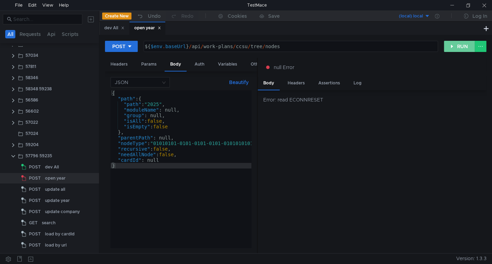
click at [457, 47] on button "RUN" at bounding box center [459, 46] width 31 height 11
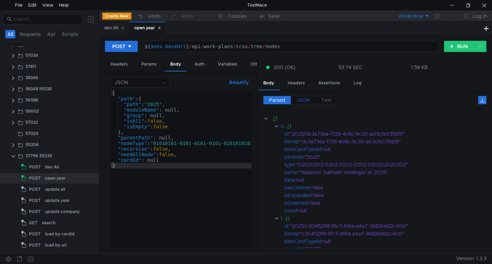
click at [303, 100] on span "JSON" at bounding box center [303, 100] width 14 height 6
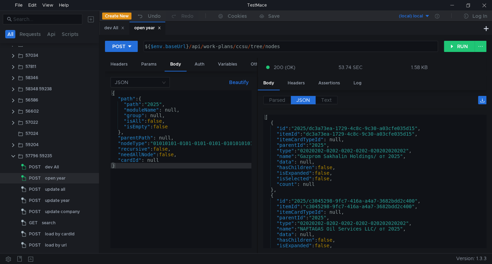
type textarea ""hasChildren": false,"
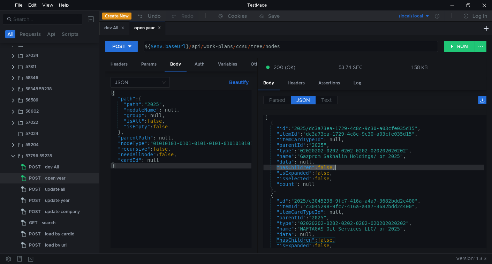
drag, startPoint x: 275, startPoint y: 167, endPoint x: 334, endPoint y: 166, distance: 59.3
click at [334, 166] on div "[ { "id" : "2025/dc3a73ea-1729-4c8c-9c30-a03cfe035d15" , "itemId" : "dc3a73ea-1…" at bounding box center [373, 186] width 221 height 144
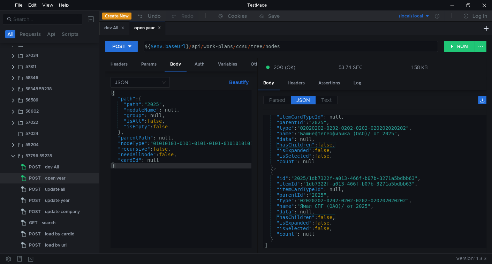
scroll to position [240, 0]
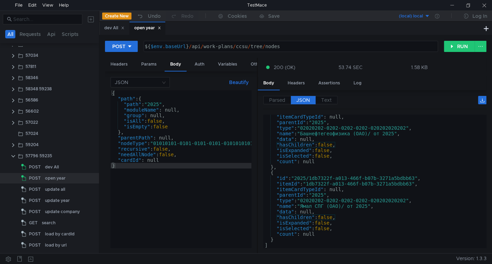
click at [487, 8] on div at bounding box center [484, 5] width 16 height 10
